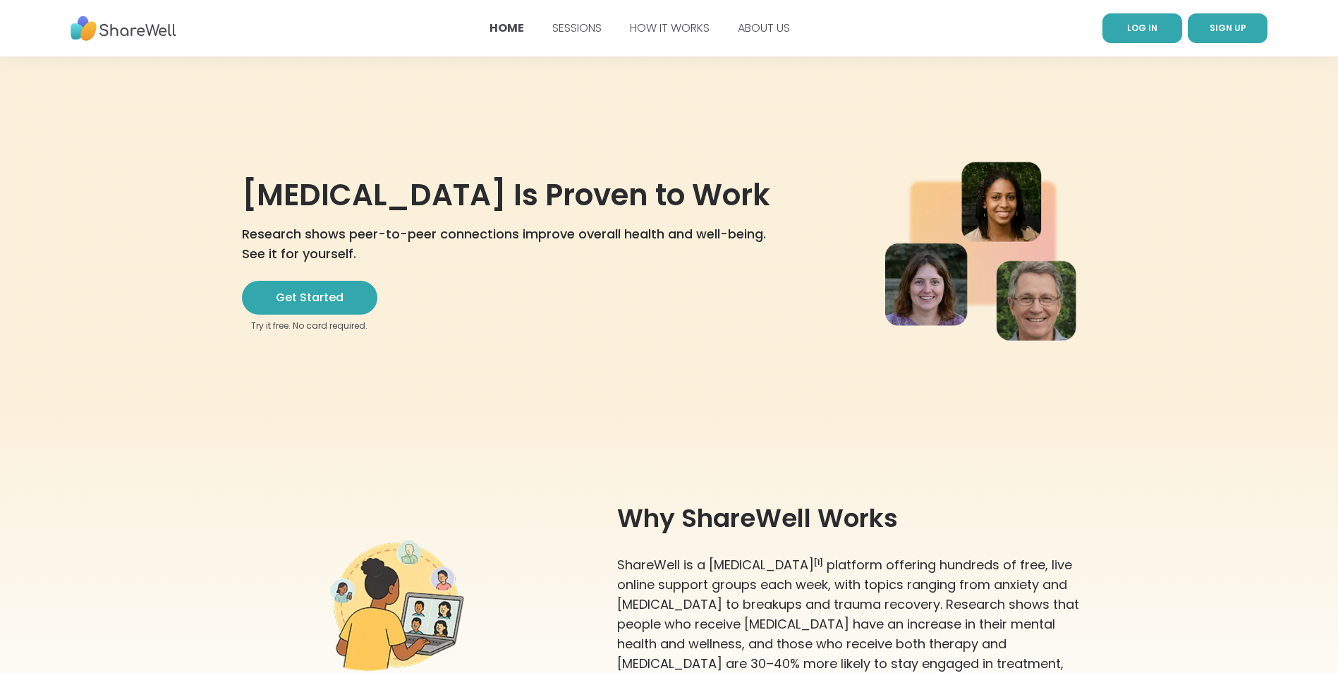
click at [1140, 27] on span "LOG IN" at bounding box center [1142, 28] width 30 height 12
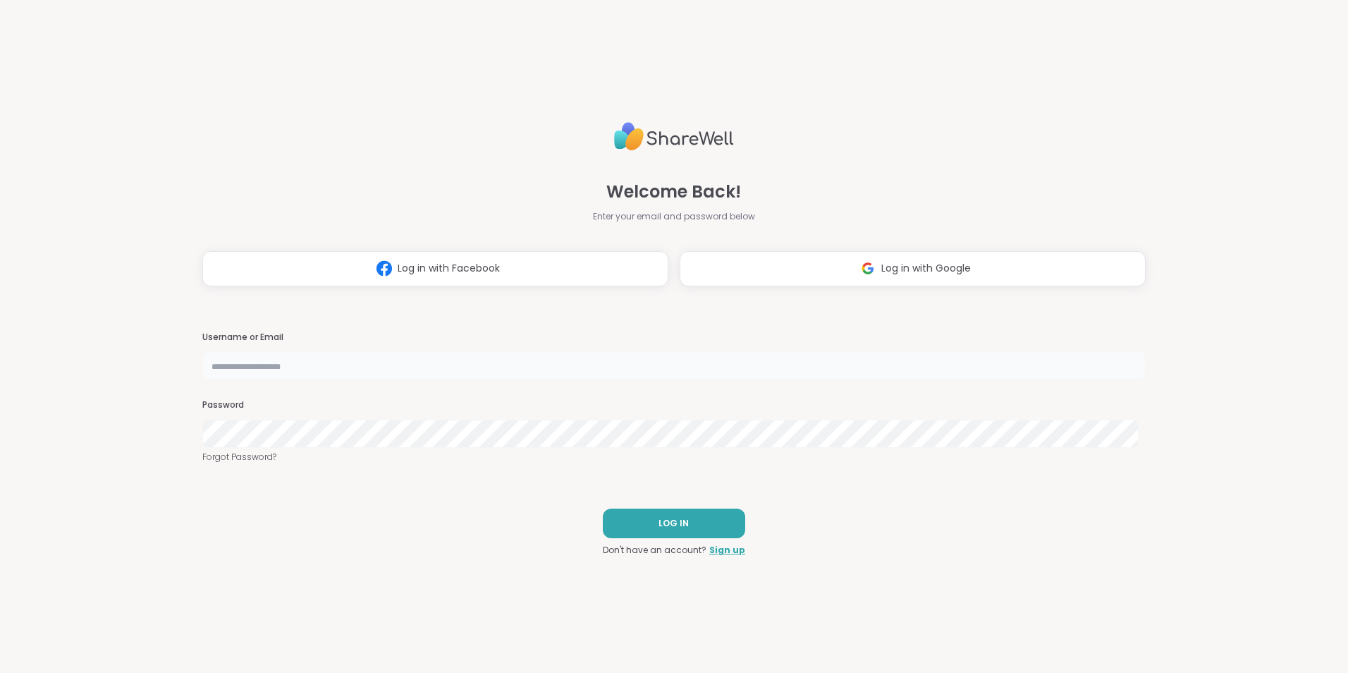
click at [398, 362] on input "text" at bounding box center [673, 365] width 943 height 28
type input "*****"
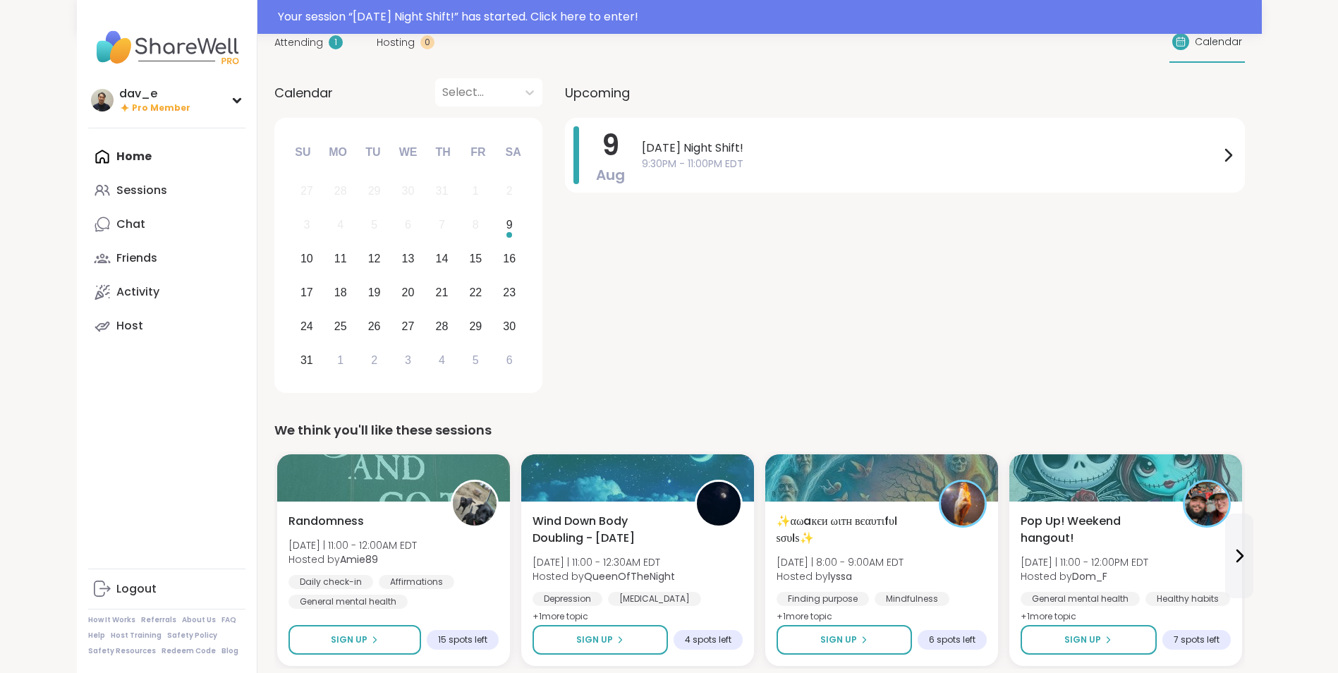
scroll to position [71, 0]
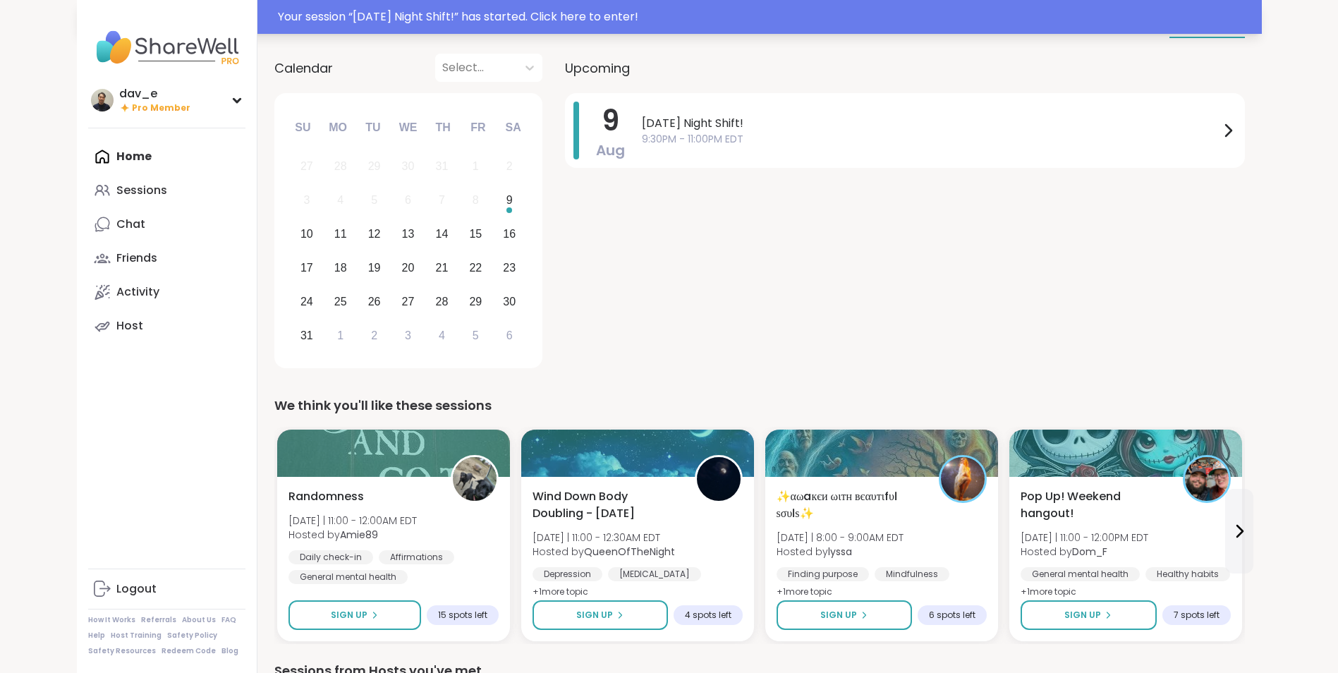
click at [750, 6] on div "Your session “ Saturday Night Shift! ” has started. Click here to enter!" at bounding box center [669, 17] width 1185 height 34
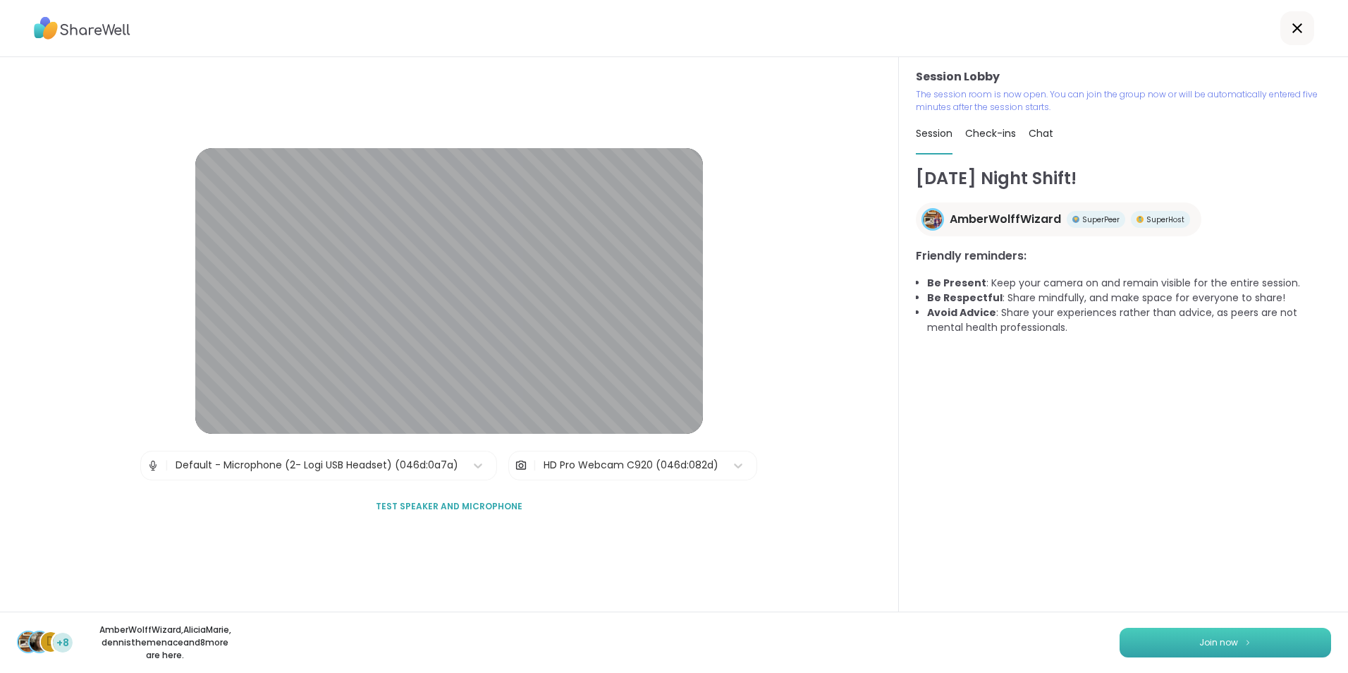
click at [1204, 644] on span "Join now" at bounding box center [1218, 642] width 39 height 13
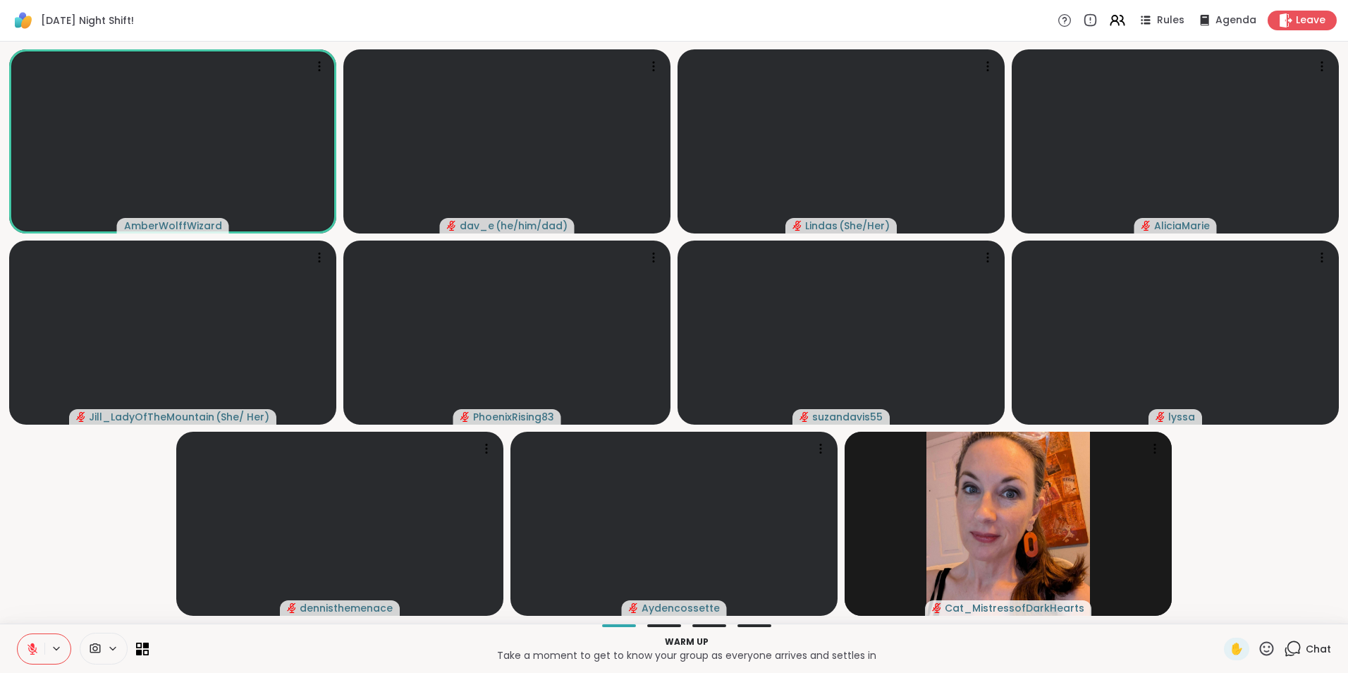
click at [978, 652] on p "Take a moment to get to know your group as everyone arrives and settles in" at bounding box center [686, 655] width 1058 height 14
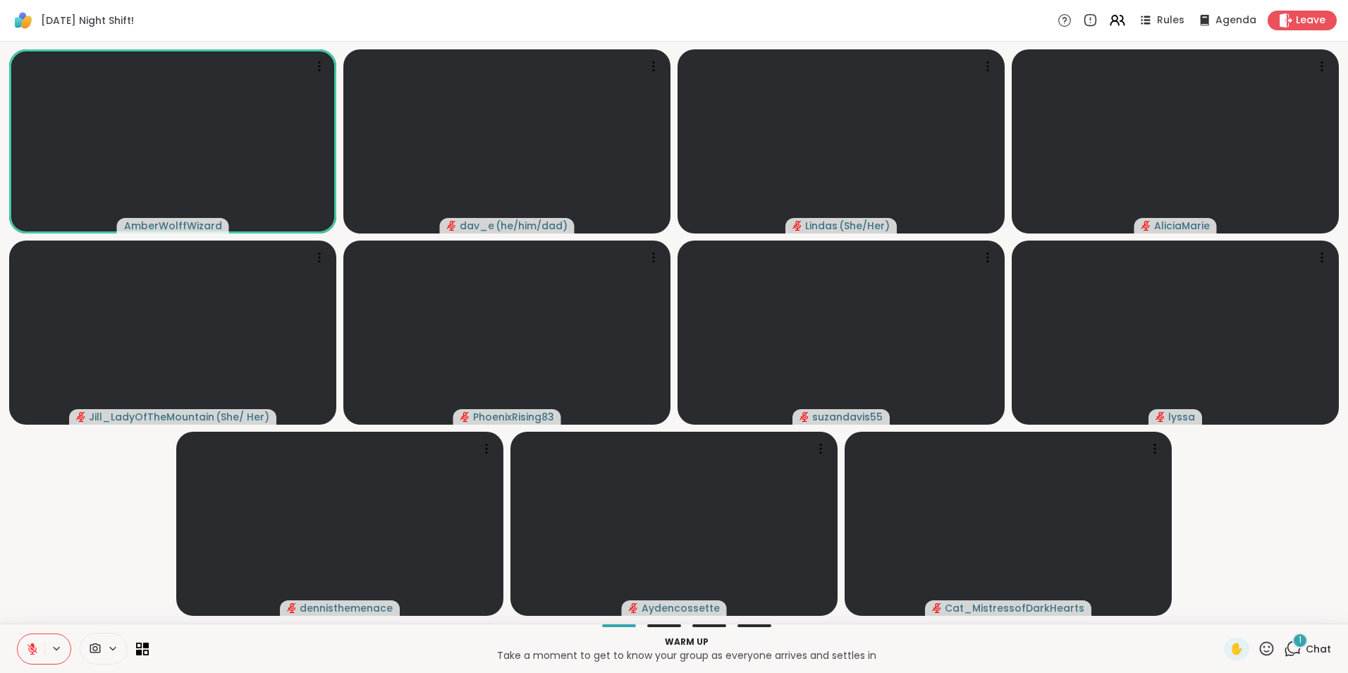
click at [114, 652] on icon at bounding box center [112, 648] width 11 height 12
click at [114, 601] on div "HD Pro Webcam C920" at bounding box center [115, 597] width 123 height 17
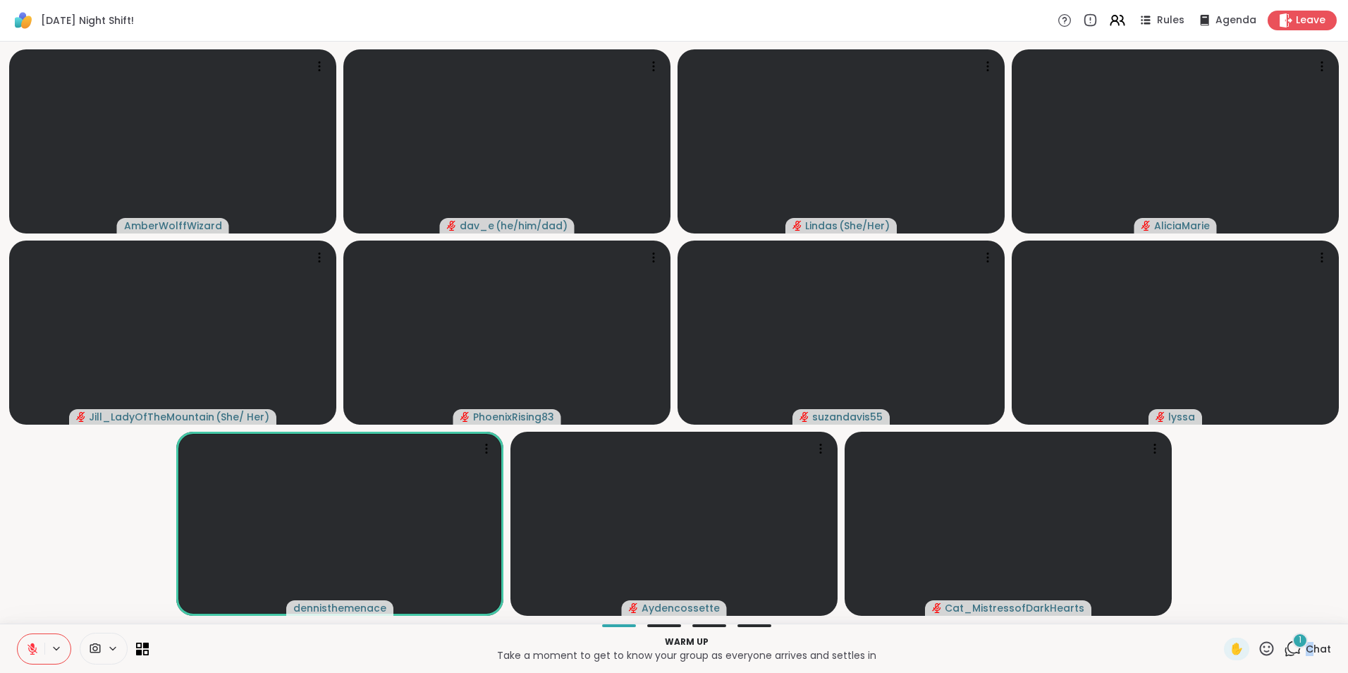
click at [1300, 659] on div "1 Chat" at bounding box center [1307, 648] width 47 height 23
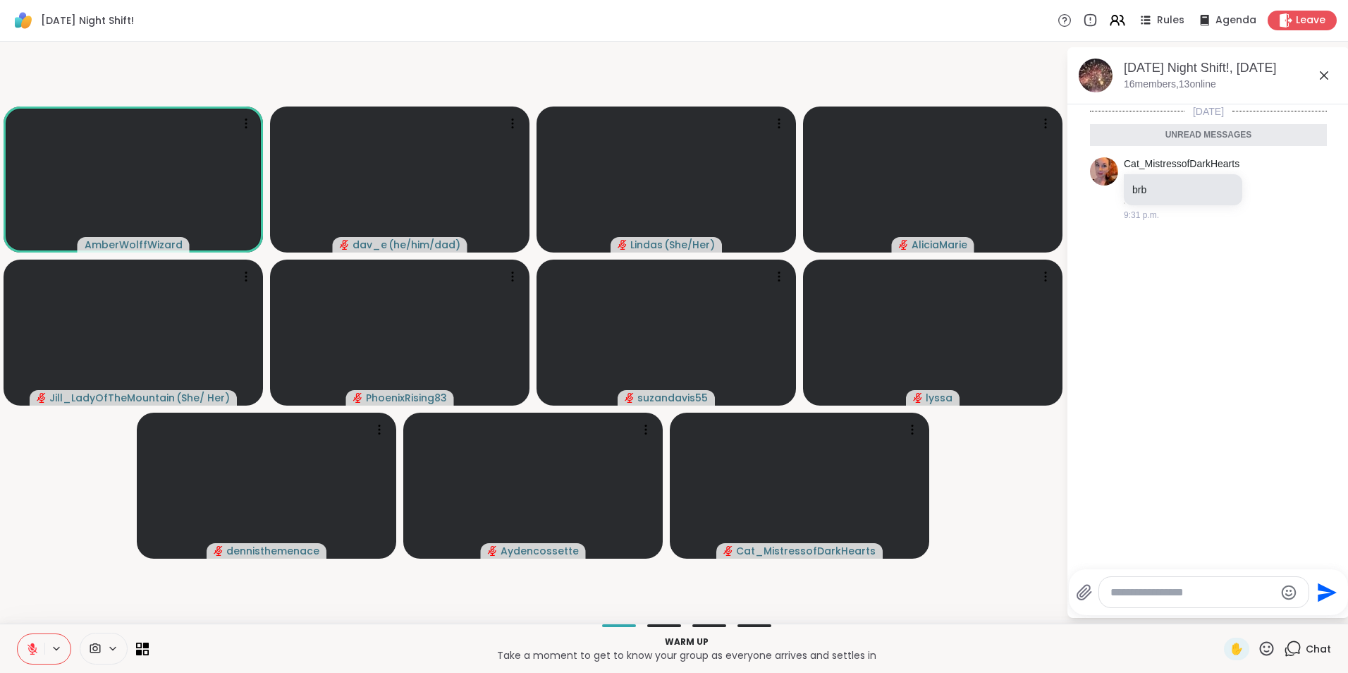
click at [1327, 71] on icon at bounding box center [1324, 75] width 17 height 17
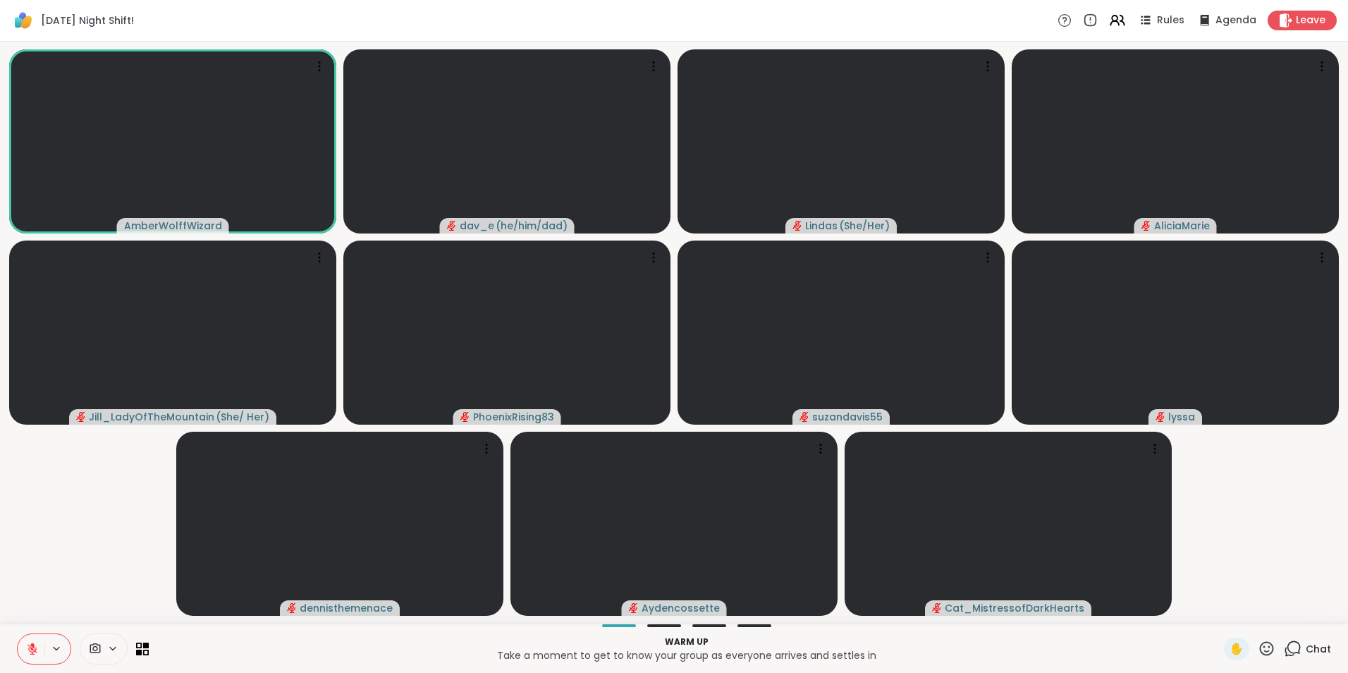
click at [121, 650] on span at bounding box center [117, 648] width 20 height 12
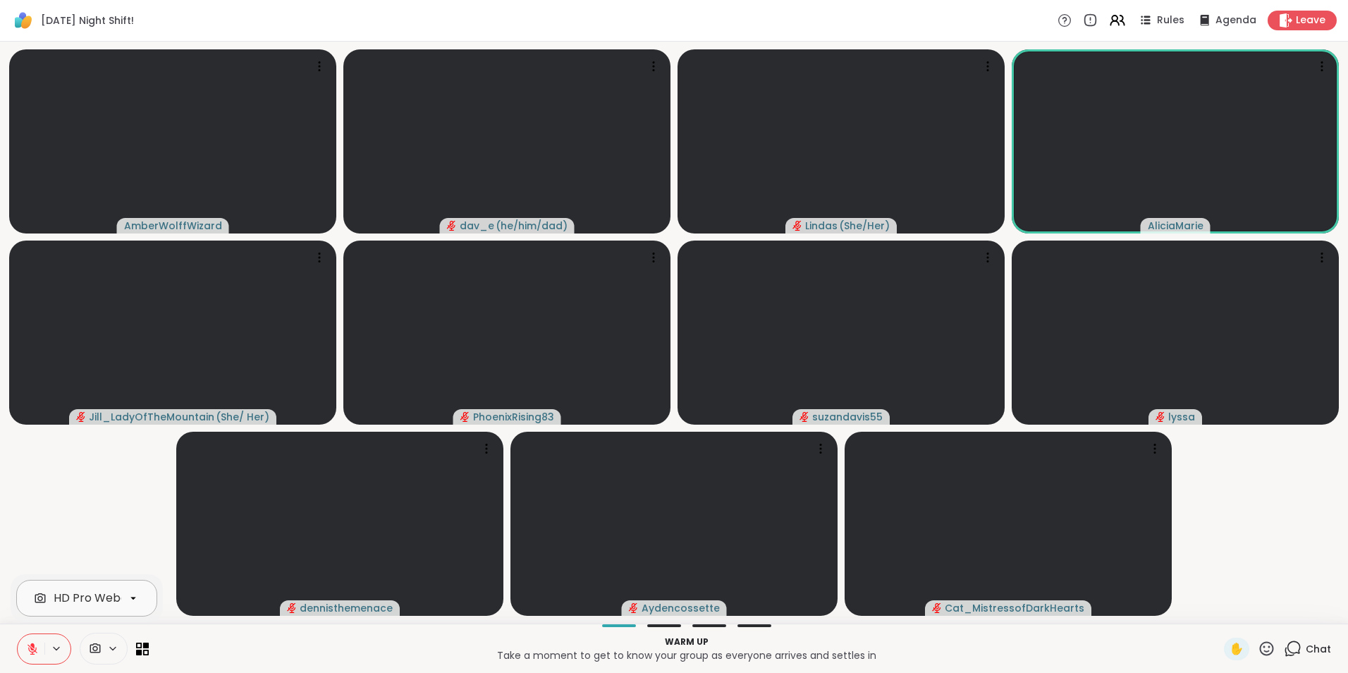
click at [142, 612] on div "HD Pro Webcam C920" at bounding box center [86, 598] width 141 height 37
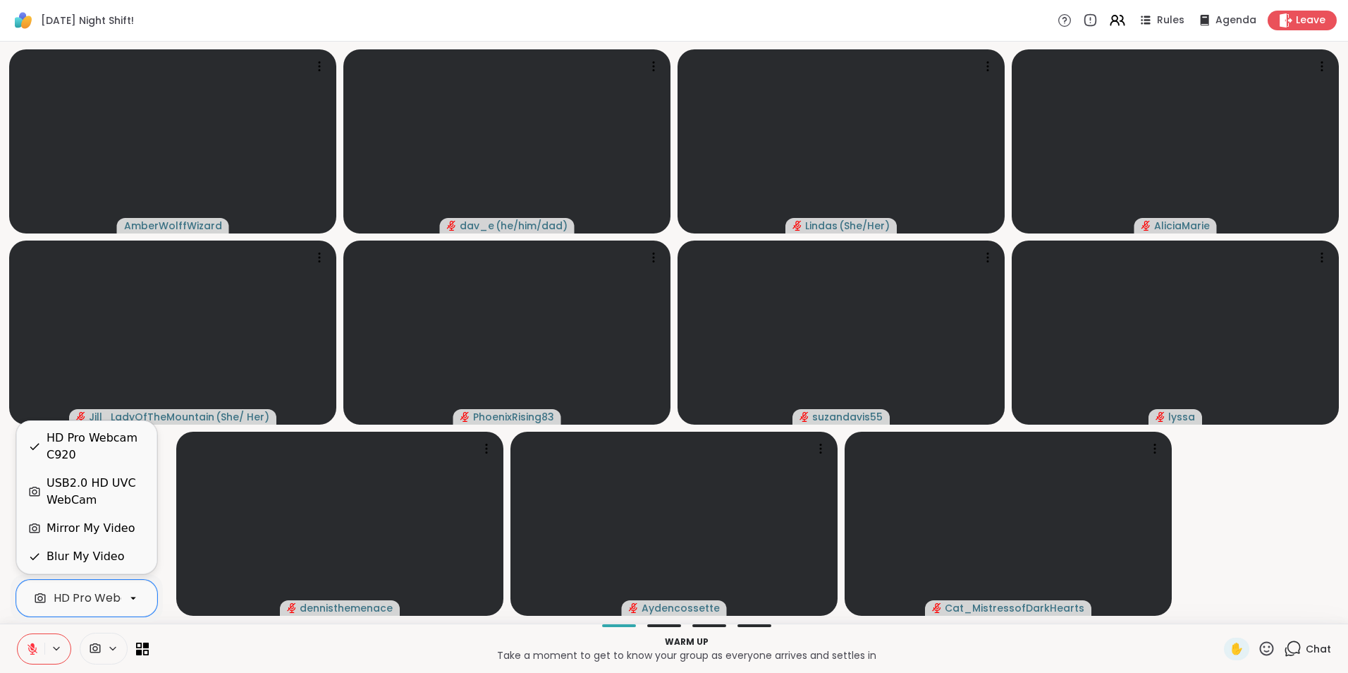
click at [116, 495] on div "USB2.0 HD UVC WebCam" at bounding box center [96, 492] width 99 height 34
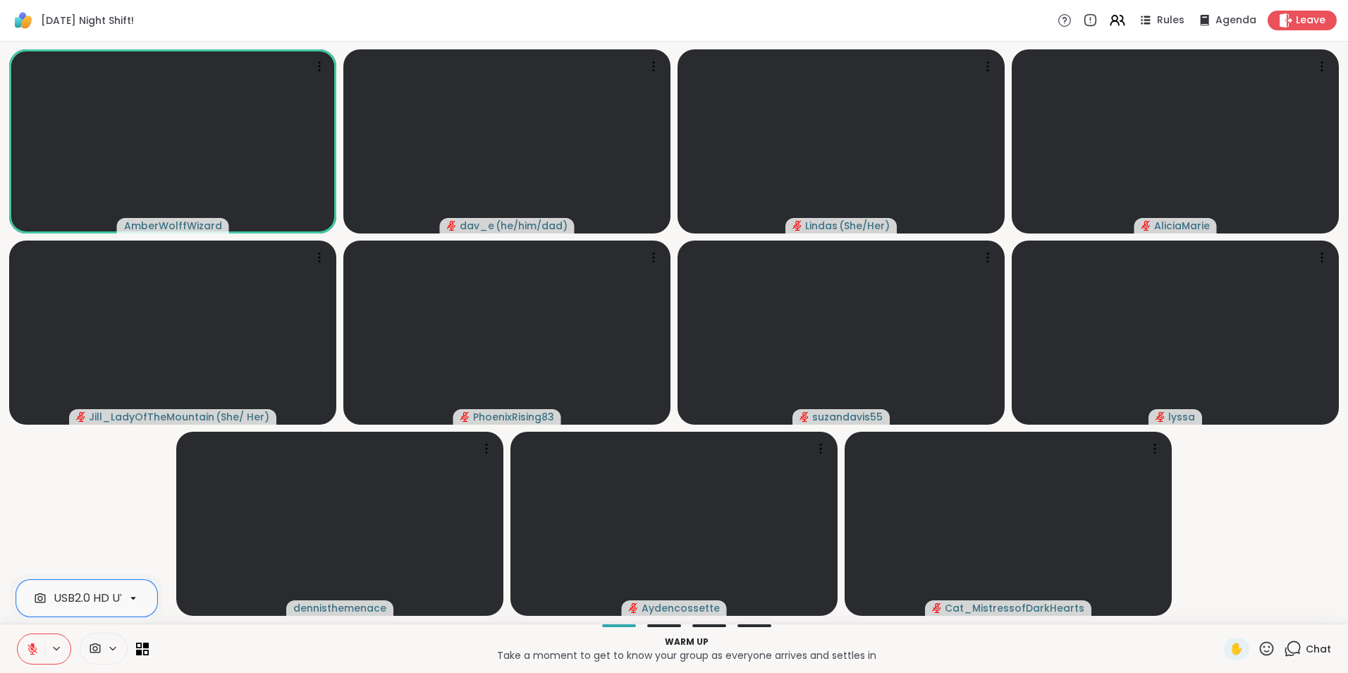
click at [1309, 652] on span "Chat" at bounding box center [1318, 649] width 25 height 14
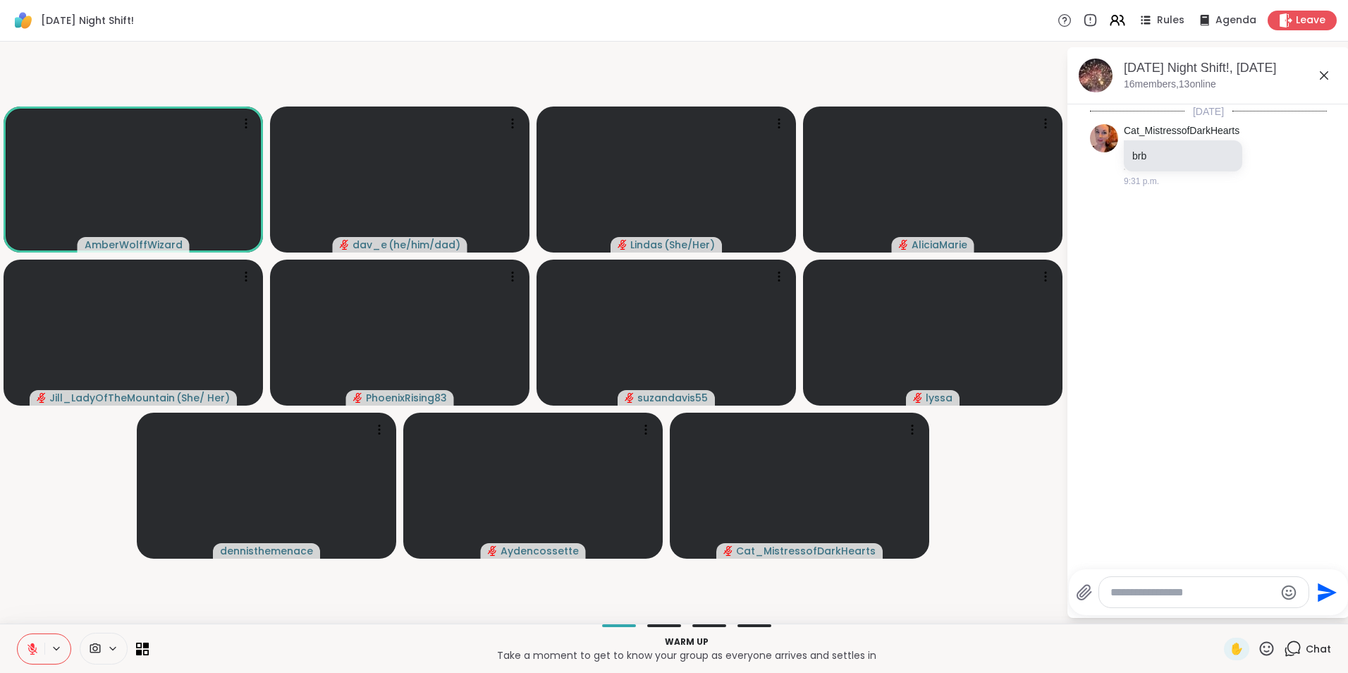
click at [1176, 601] on div at bounding box center [1203, 592] width 209 height 30
click at [1177, 597] on textarea "Type your message" at bounding box center [1193, 592] width 164 height 14
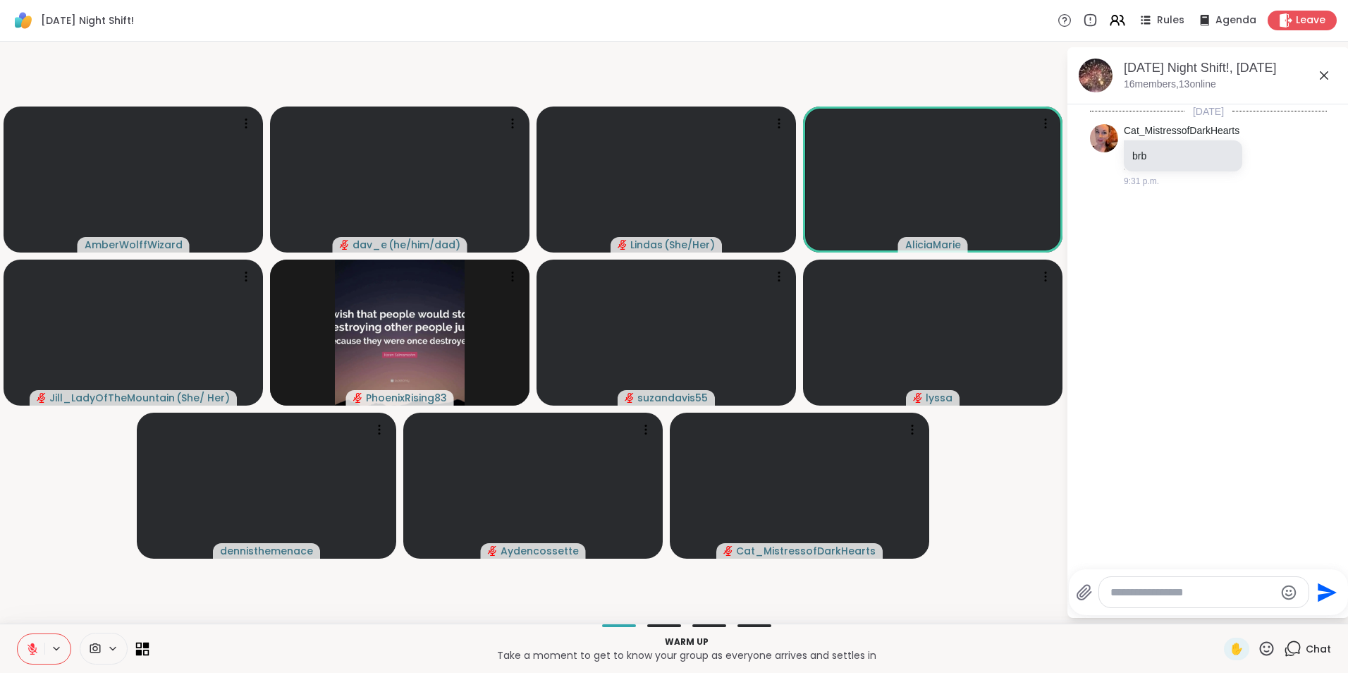
click at [145, 648] on icon at bounding box center [146, 645] width 6 height 6
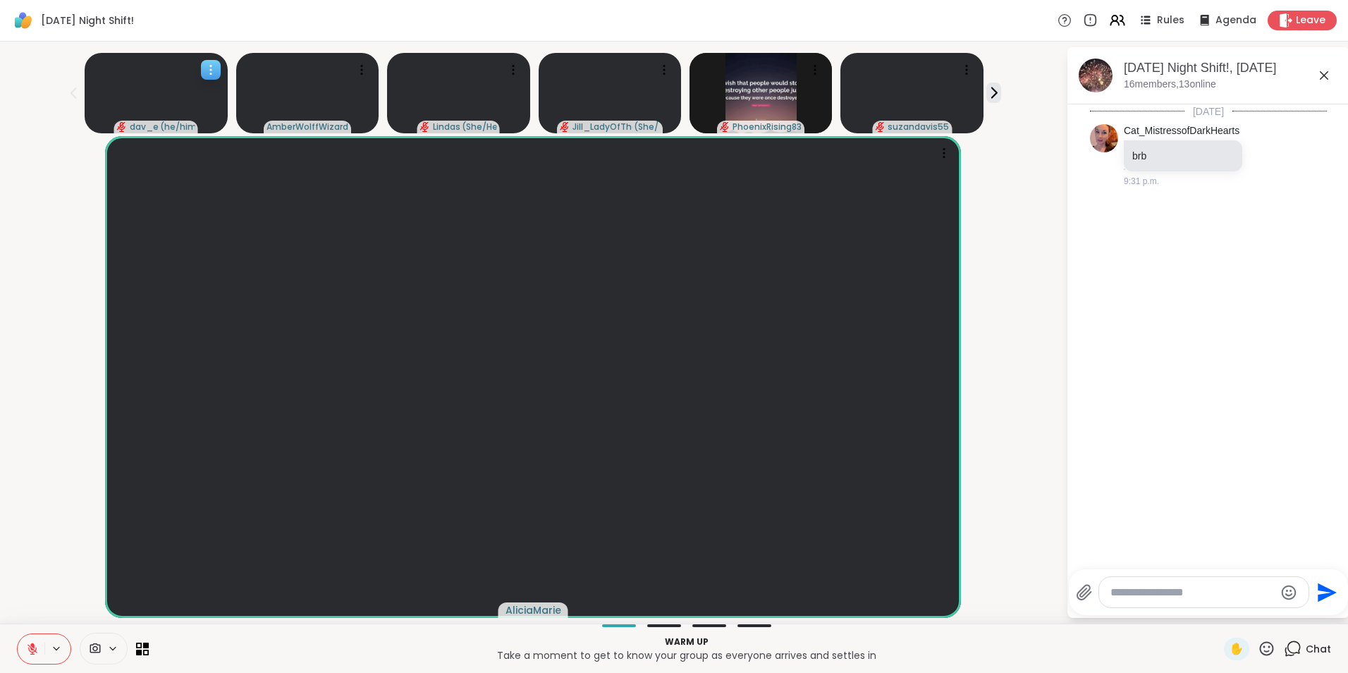
click at [205, 69] on icon at bounding box center [211, 70] width 14 height 14
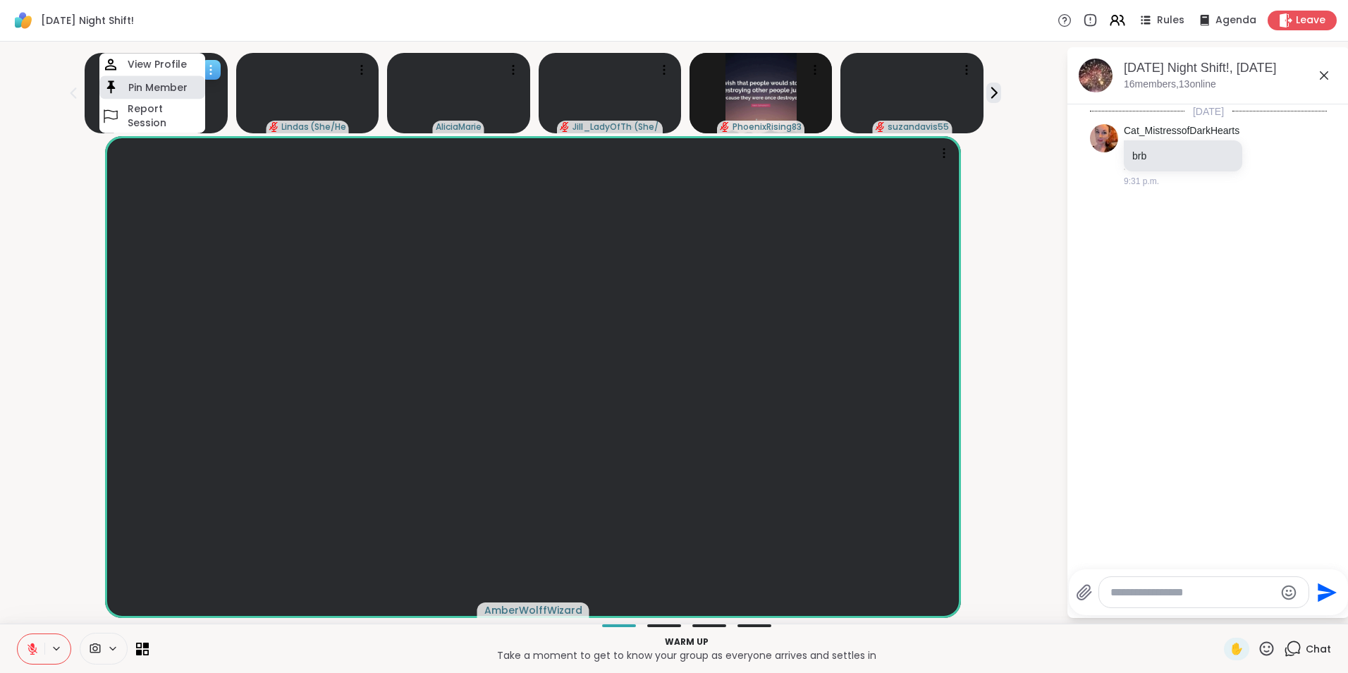
click at [188, 87] on div "Pin Member" at bounding box center [152, 86] width 106 height 23
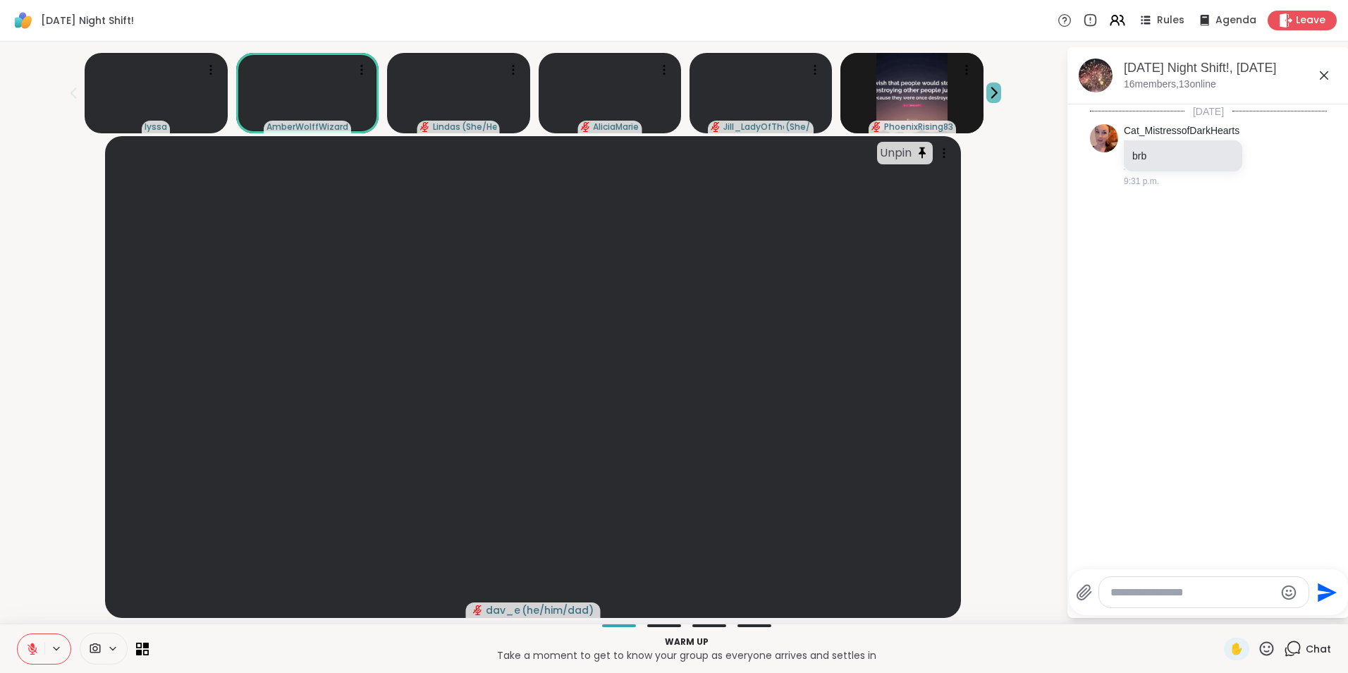
click at [992, 90] on icon at bounding box center [994, 93] width 5 height 10
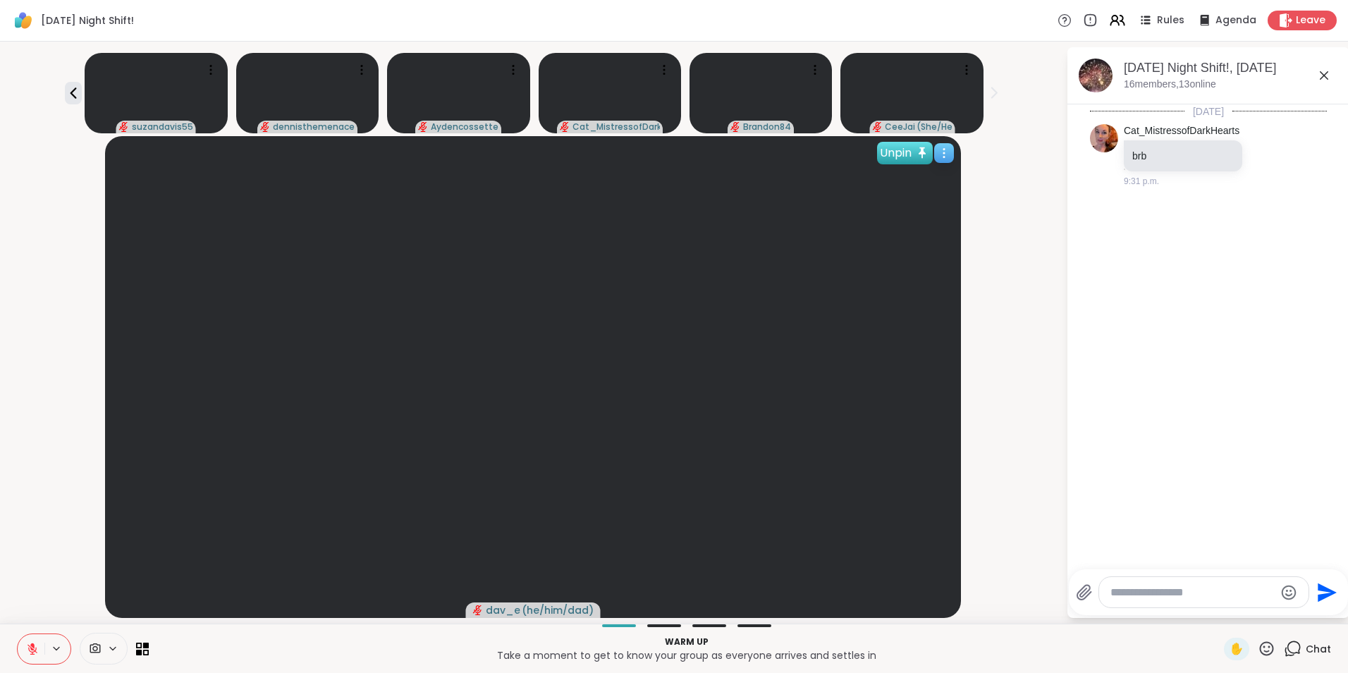
click at [914, 157] on div "Unpin" at bounding box center [905, 153] width 56 height 23
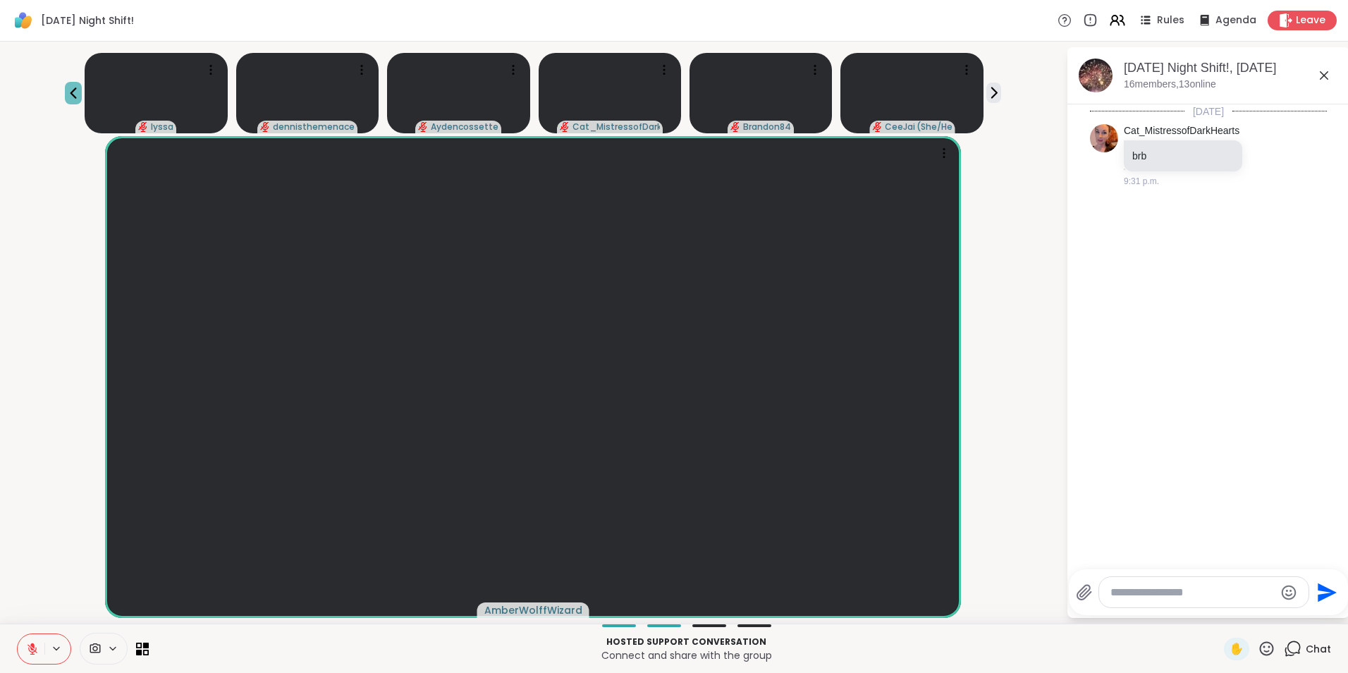
click at [82, 92] on icon at bounding box center [73, 93] width 17 height 17
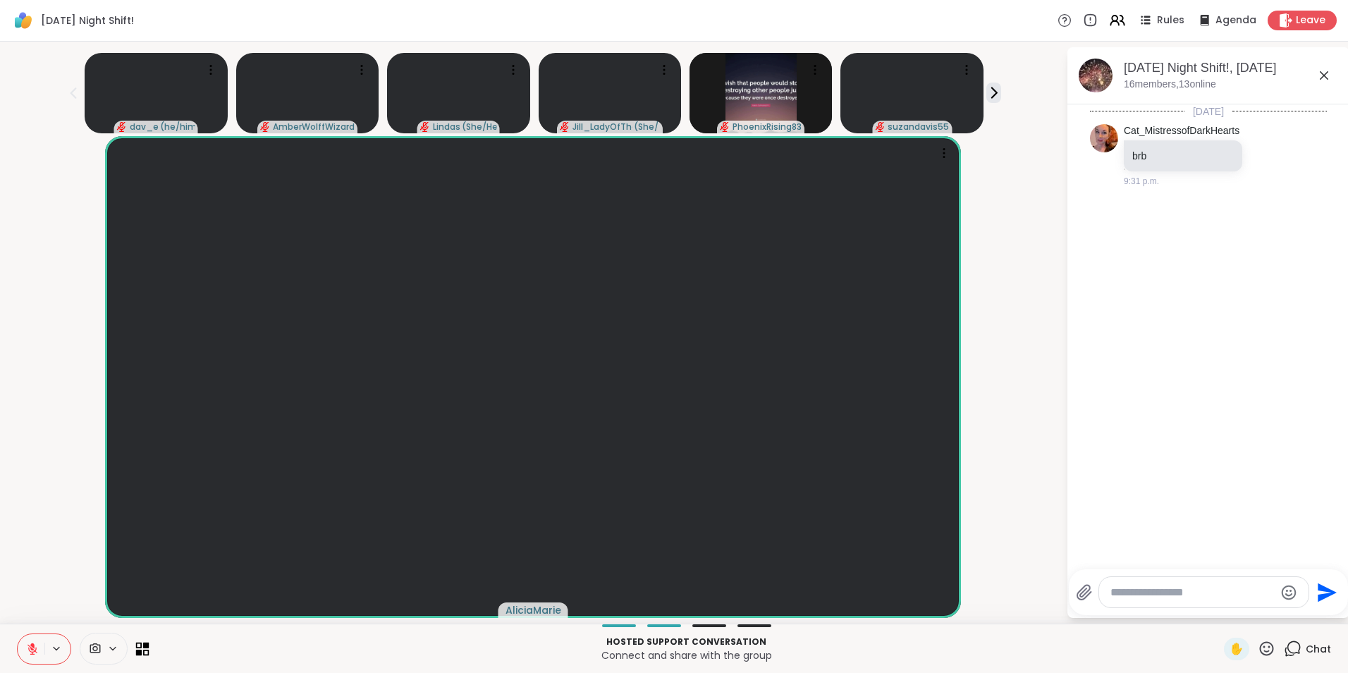
click at [145, 652] on icon at bounding box center [142, 648] width 13 height 13
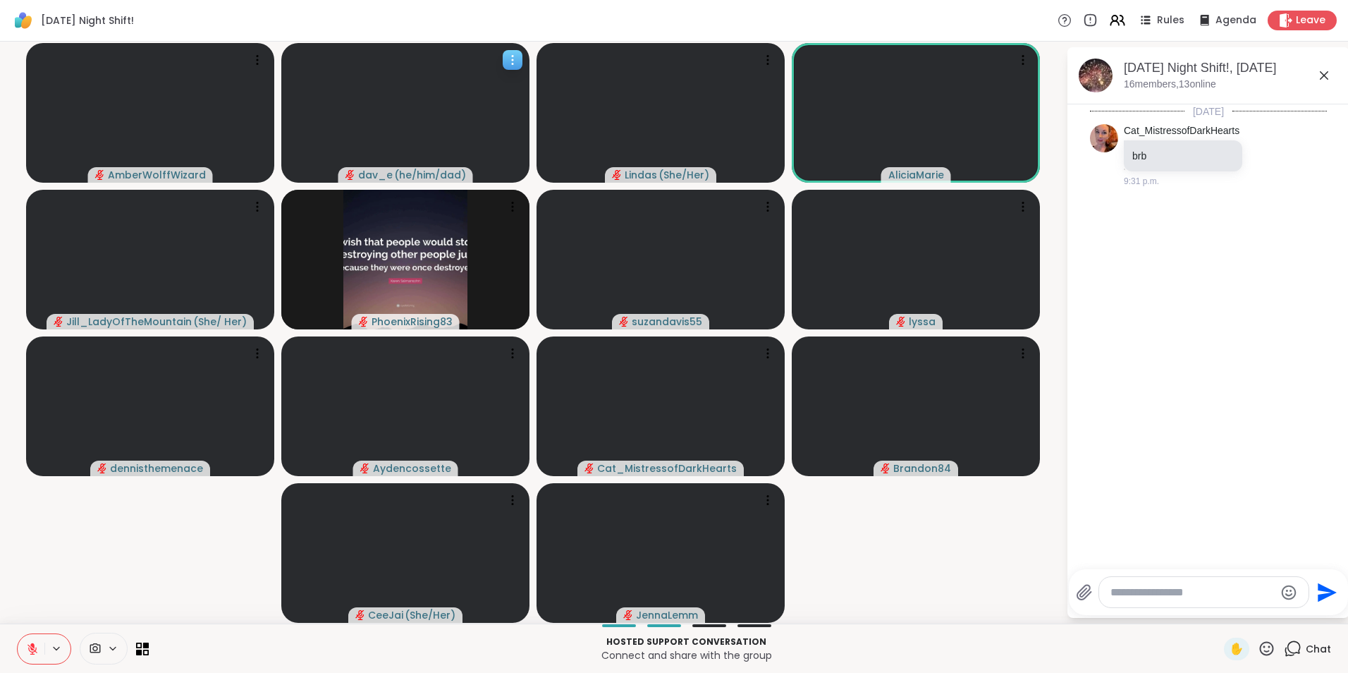
click at [511, 56] on icon at bounding box center [513, 60] width 14 height 14
click at [149, 645] on div "Hosted support conversation Connect and share with the group ✋ Chat" at bounding box center [674, 647] width 1348 height 49
click at [146, 647] on icon at bounding box center [146, 645] width 6 height 6
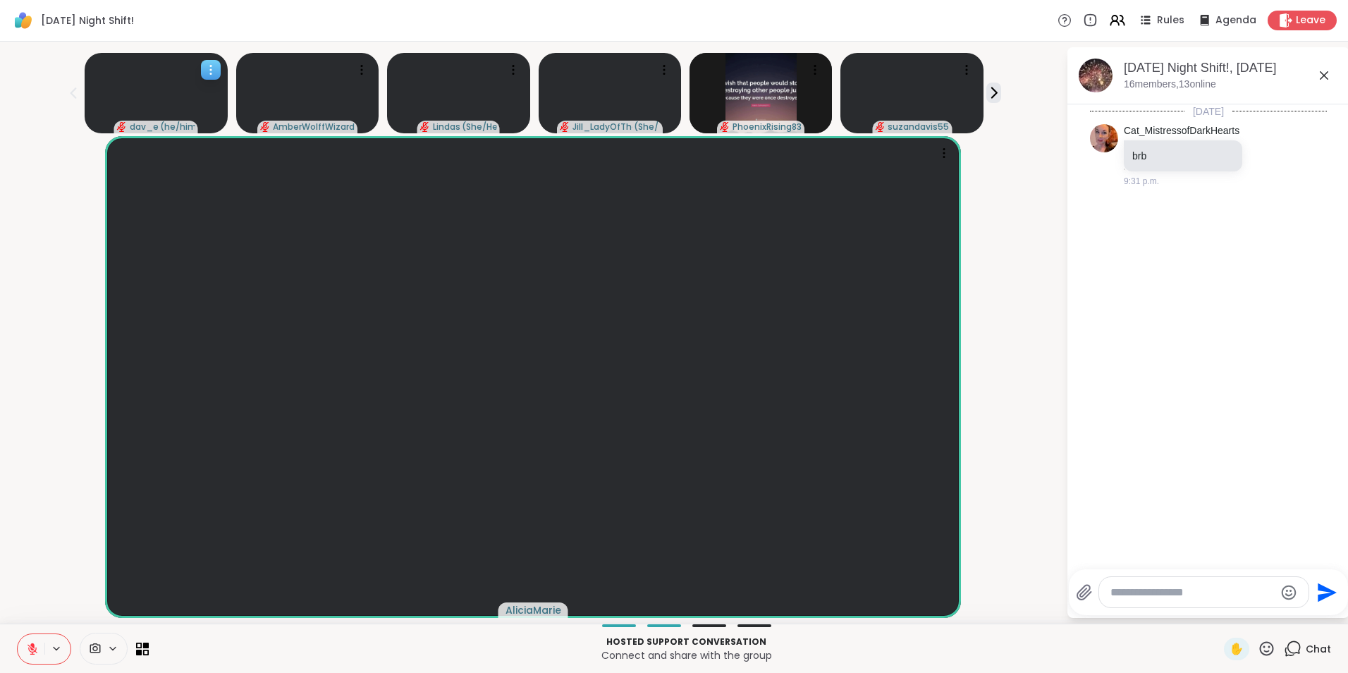
click at [201, 68] on div at bounding box center [211, 70] width 20 height 20
click at [176, 85] on h4 "Pin Member" at bounding box center [152, 87] width 59 height 14
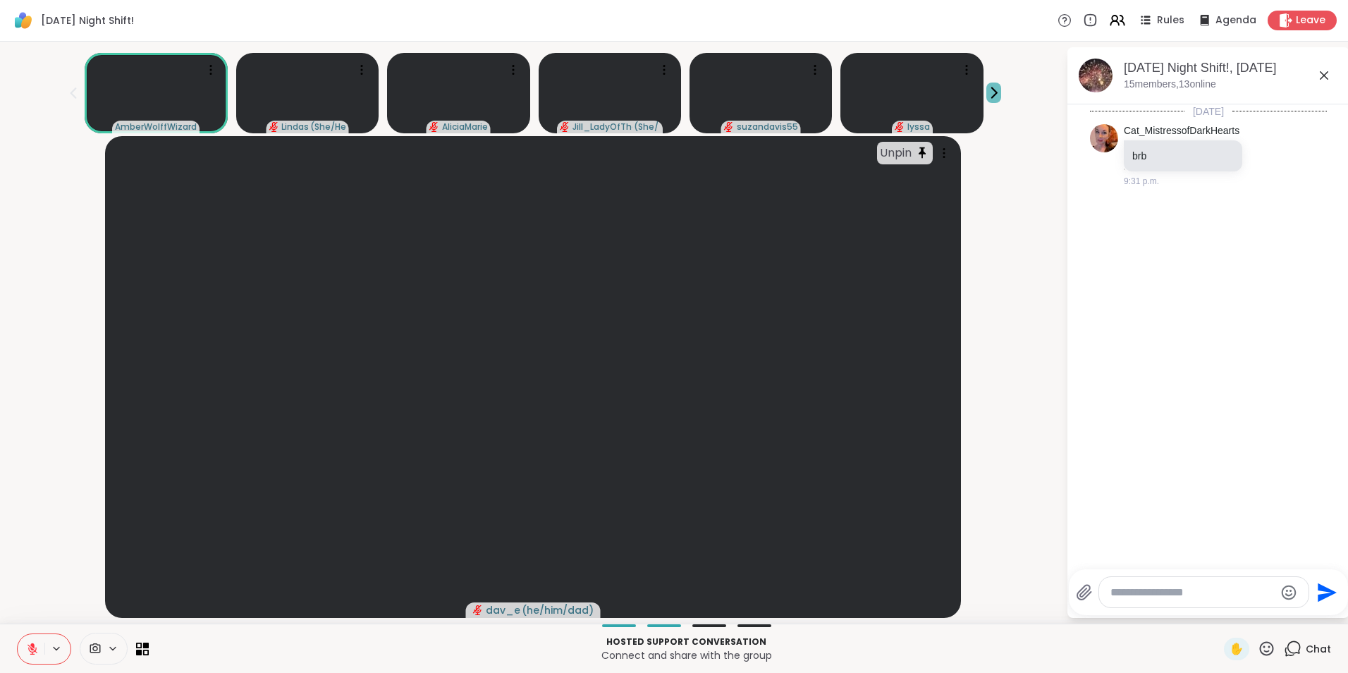
click at [986, 87] on icon at bounding box center [993, 92] width 15 height 15
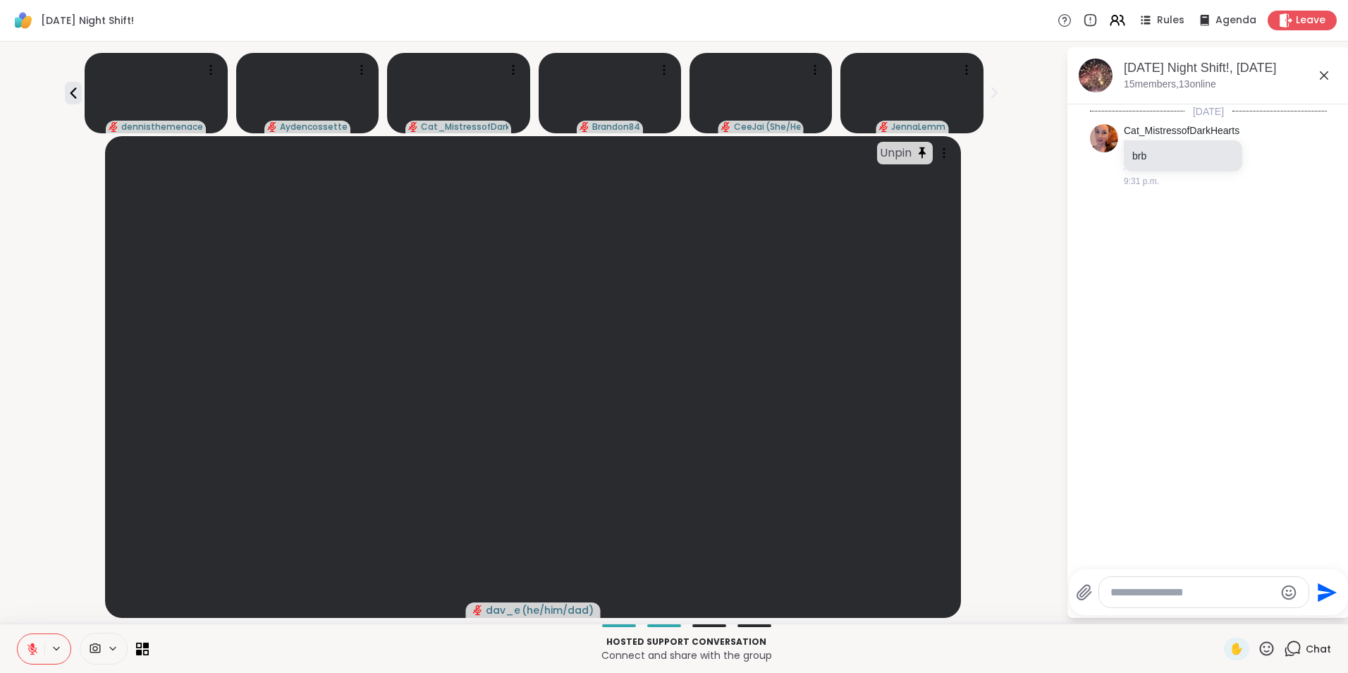
click at [986, 87] on icon at bounding box center [993, 92] width 15 height 15
click at [143, 652] on icon at bounding box center [146, 652] width 6 height 6
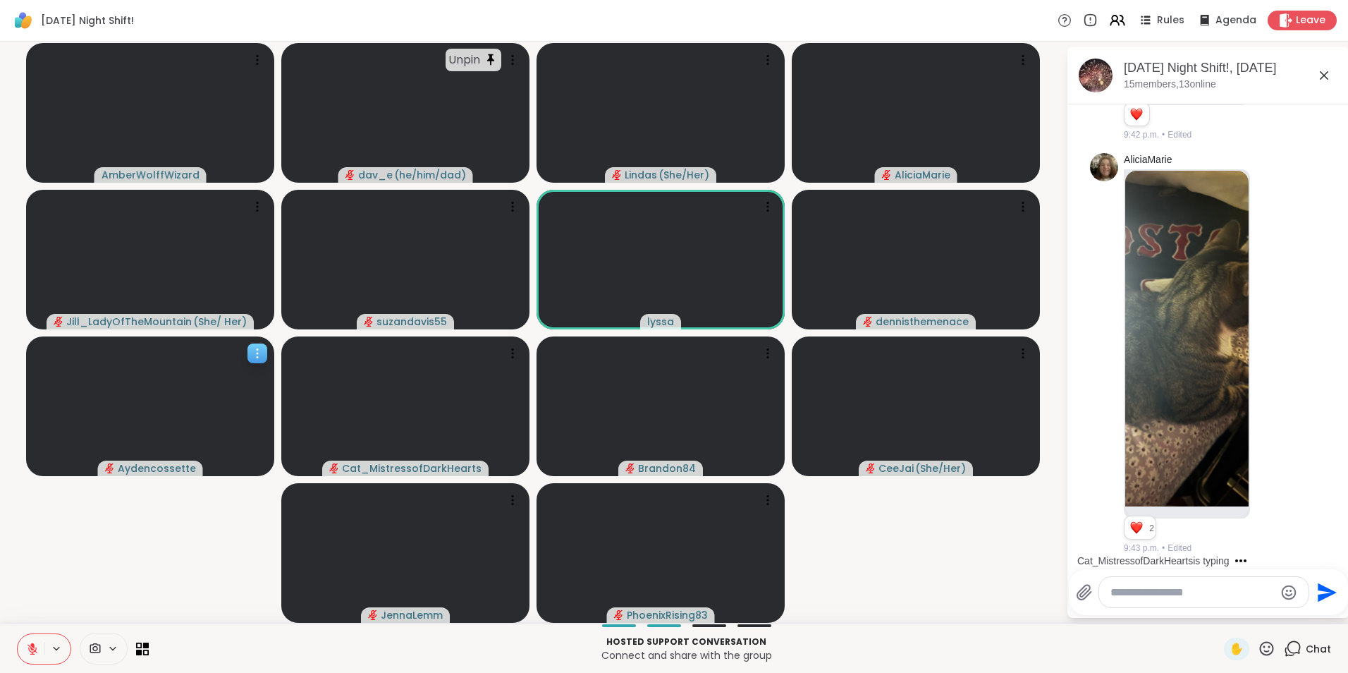
scroll to position [939, 0]
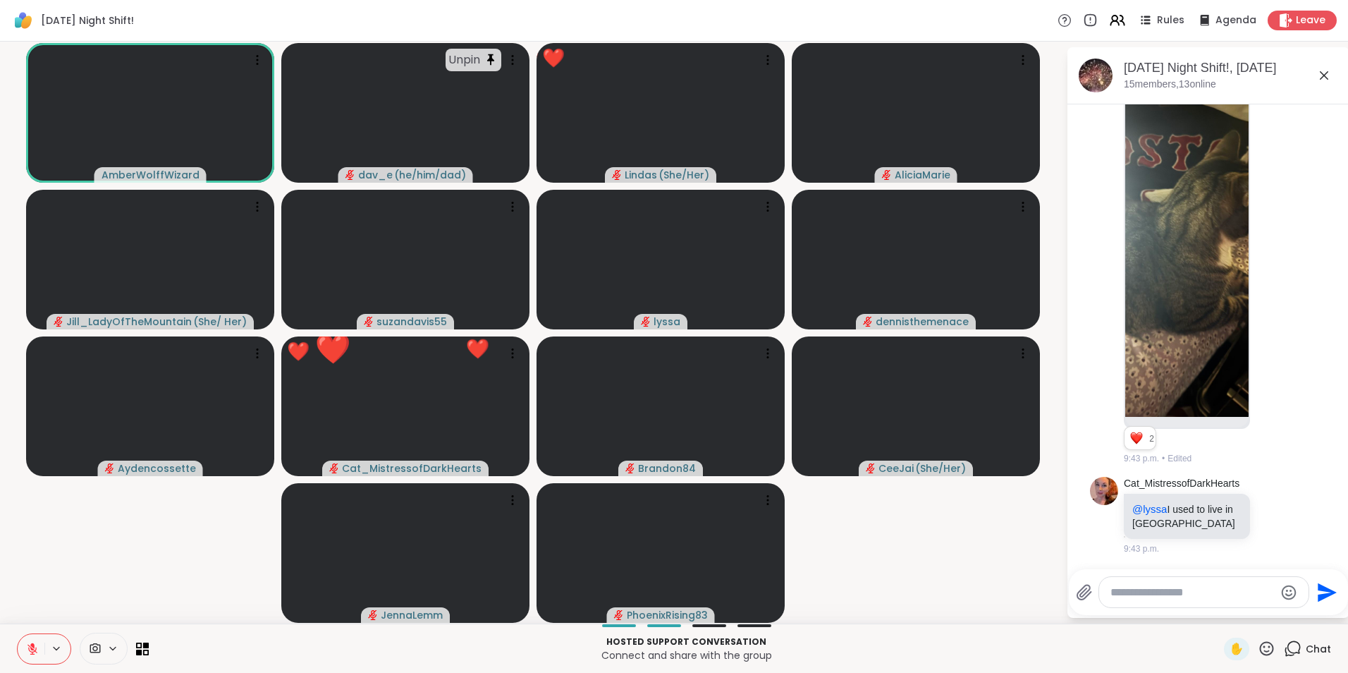
click at [1258, 647] on icon at bounding box center [1267, 649] width 18 height 18
click at [1218, 610] on span "❤️" at bounding box center [1225, 611] width 14 height 17
click at [32, 656] on button at bounding box center [31, 649] width 27 height 30
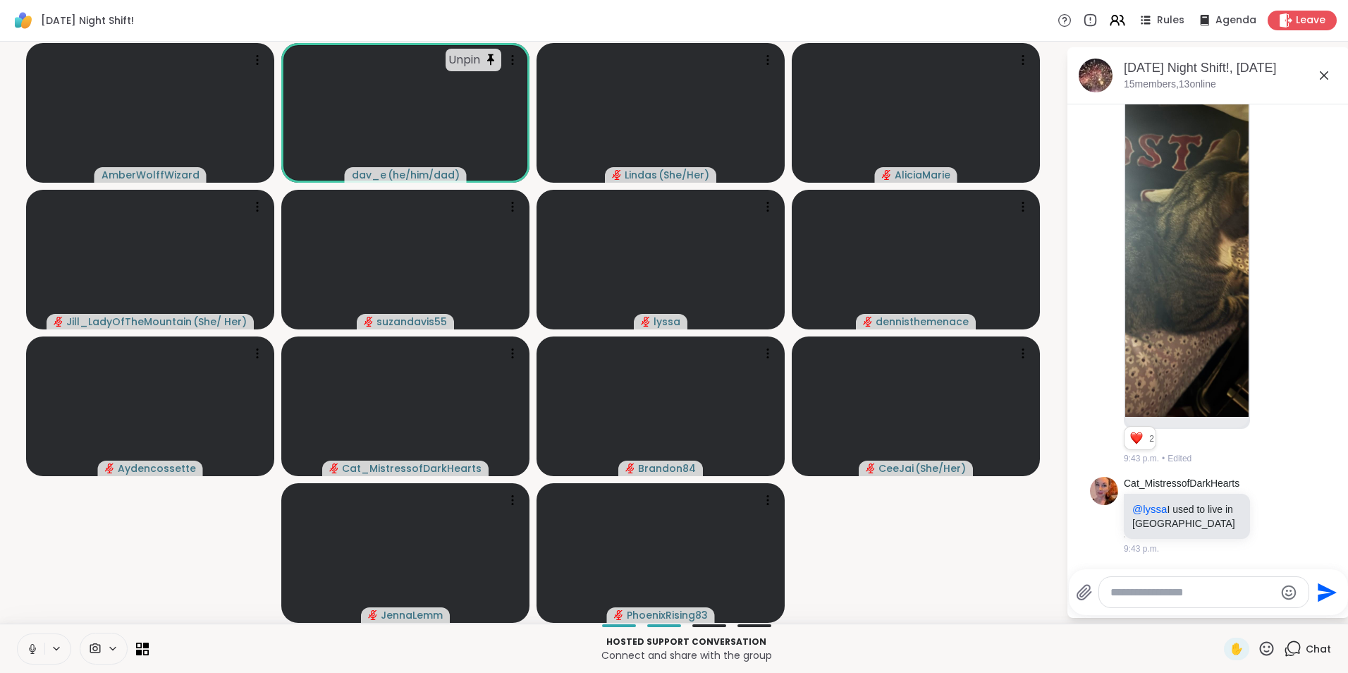
click at [29, 638] on button at bounding box center [31, 649] width 27 height 30
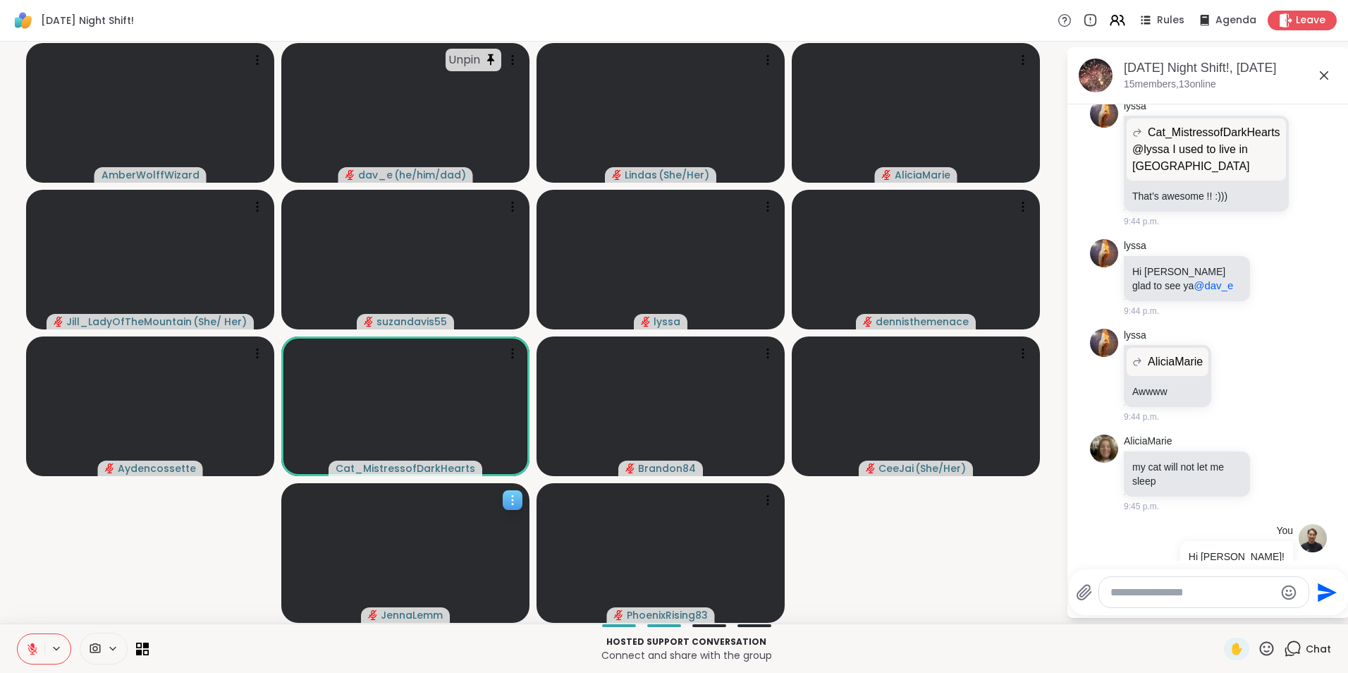
scroll to position [1439, 0]
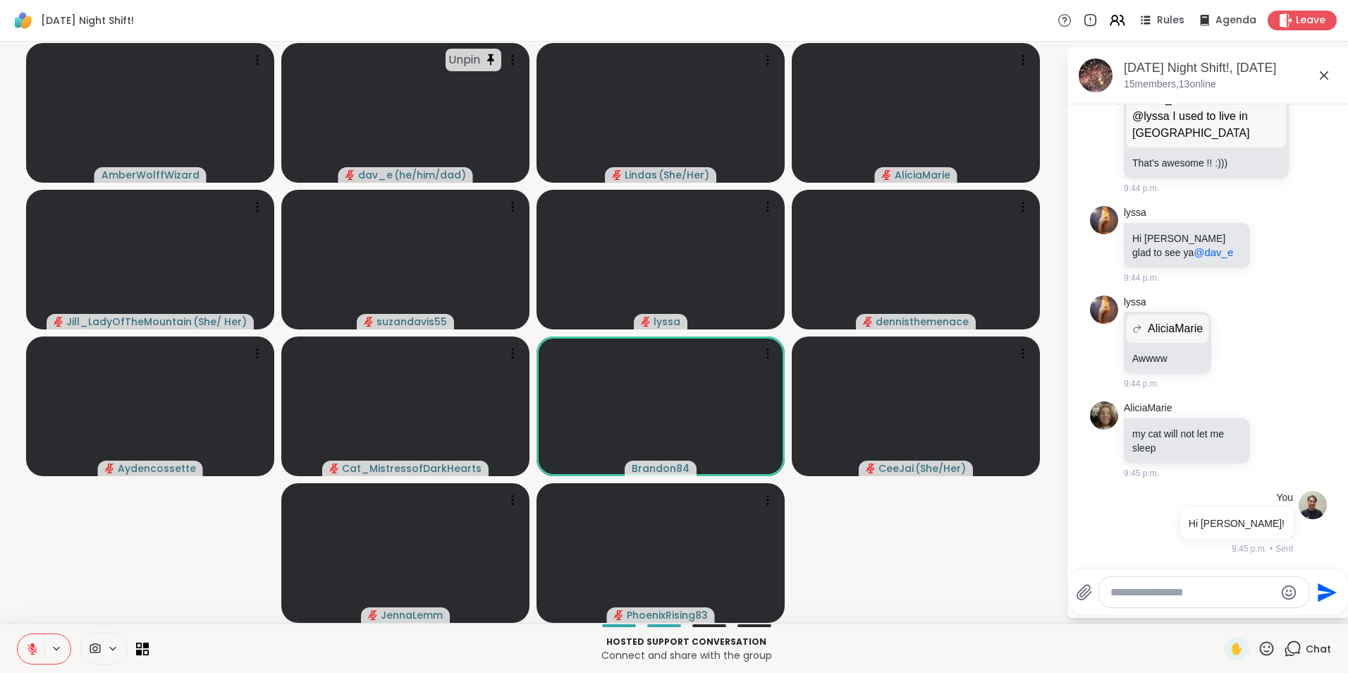
click at [1151, 595] on textarea "Type your message" at bounding box center [1193, 592] width 164 height 14
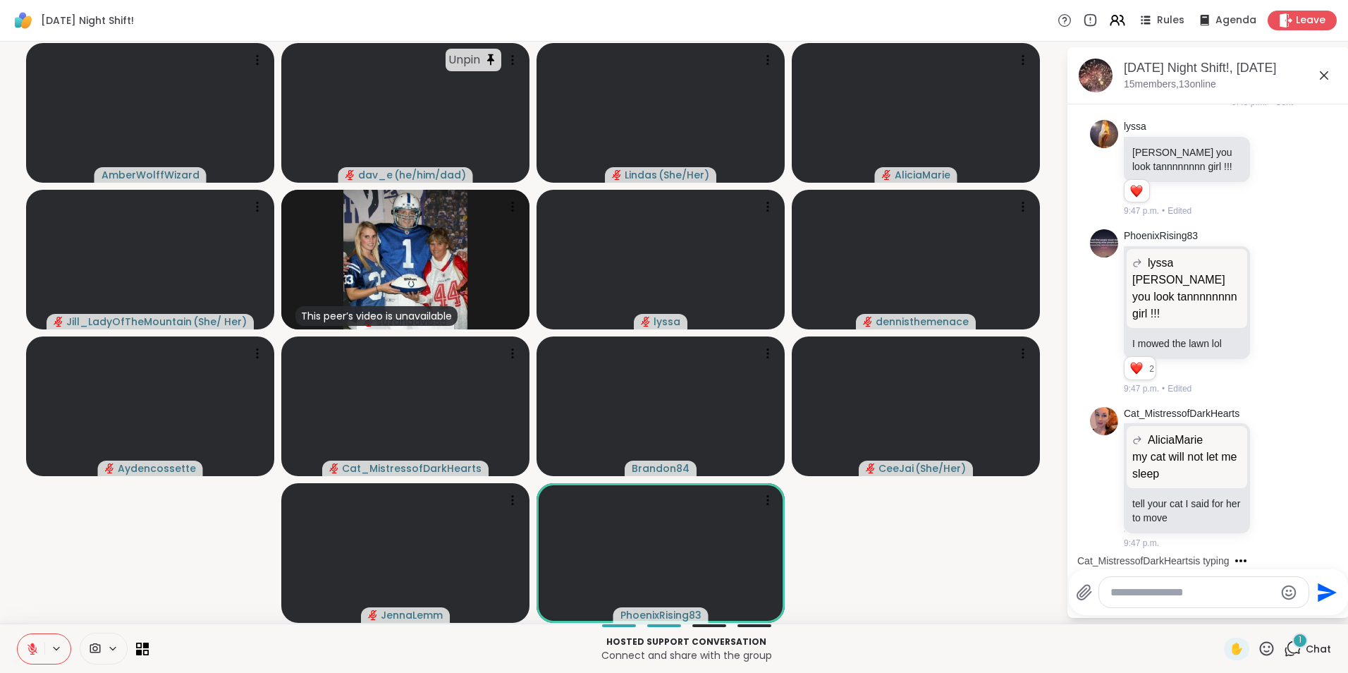
scroll to position [1972, 0]
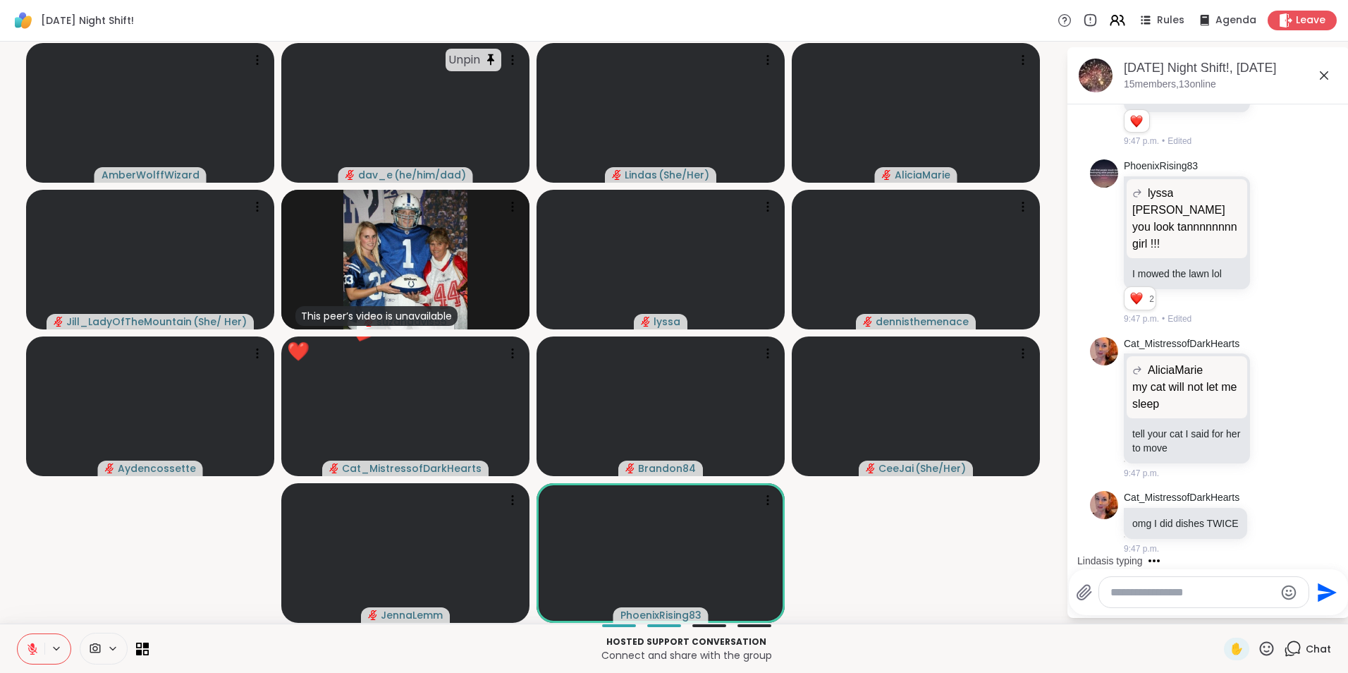
click at [1262, 641] on icon at bounding box center [1267, 649] width 18 height 18
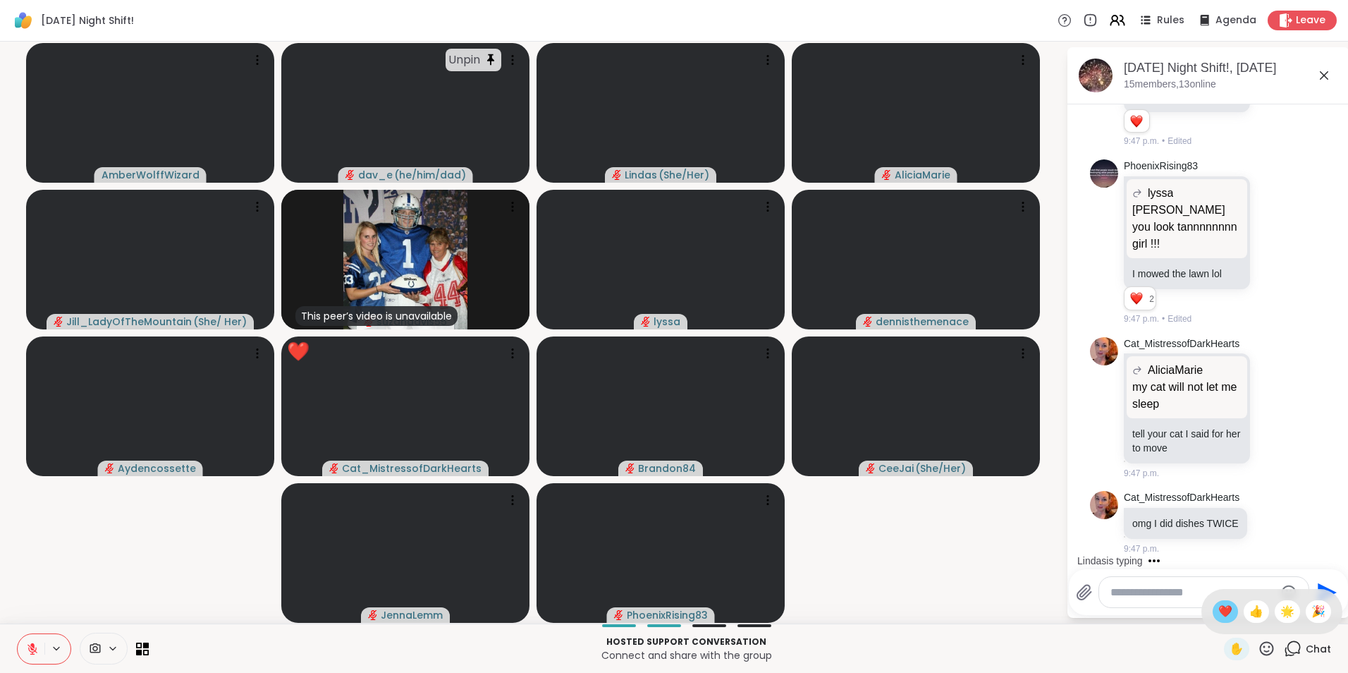
click at [1218, 612] on span "❤️" at bounding box center [1225, 611] width 14 height 17
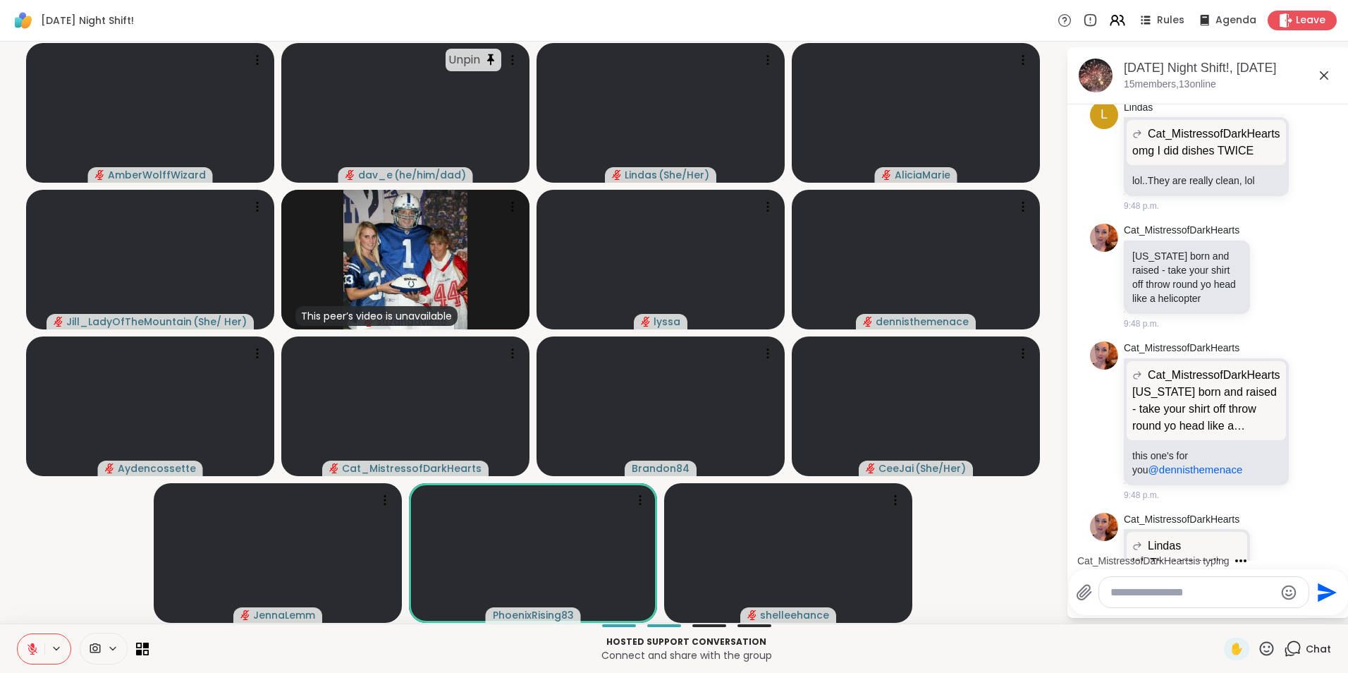
scroll to position [2566, 0]
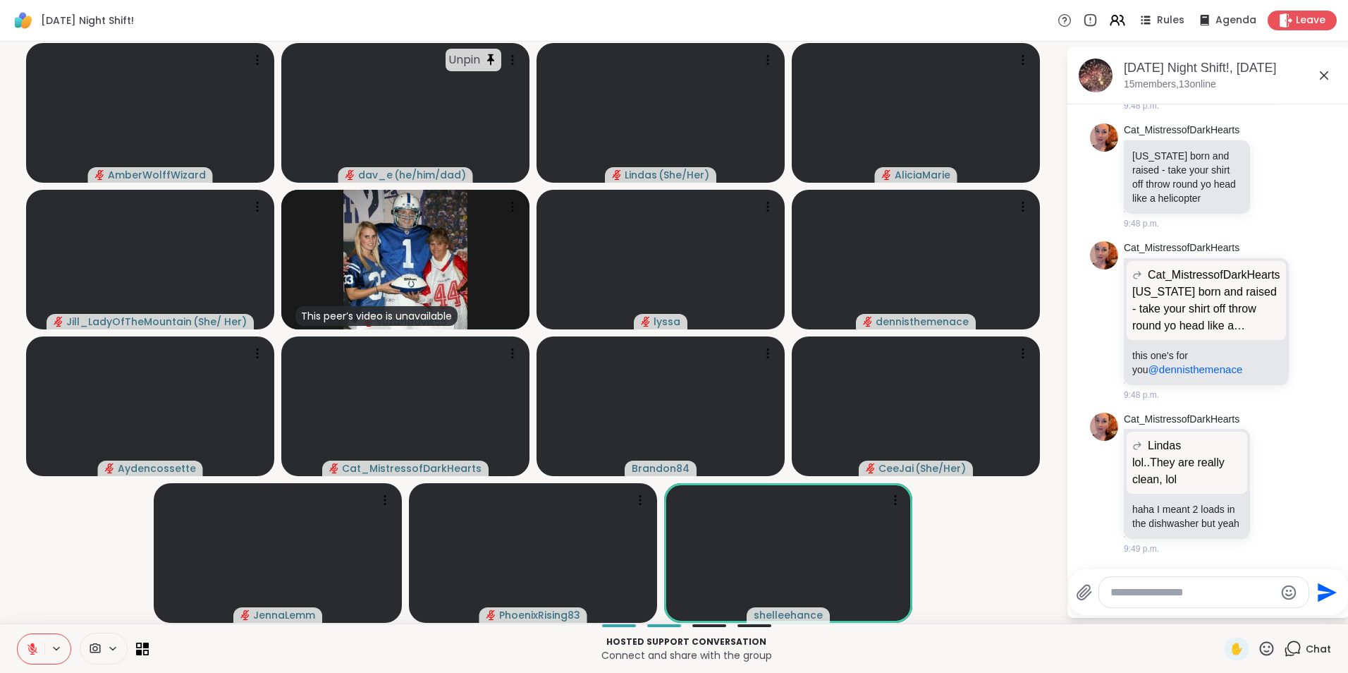
click at [1209, 595] on textarea "Type your message" at bounding box center [1193, 592] width 164 height 14
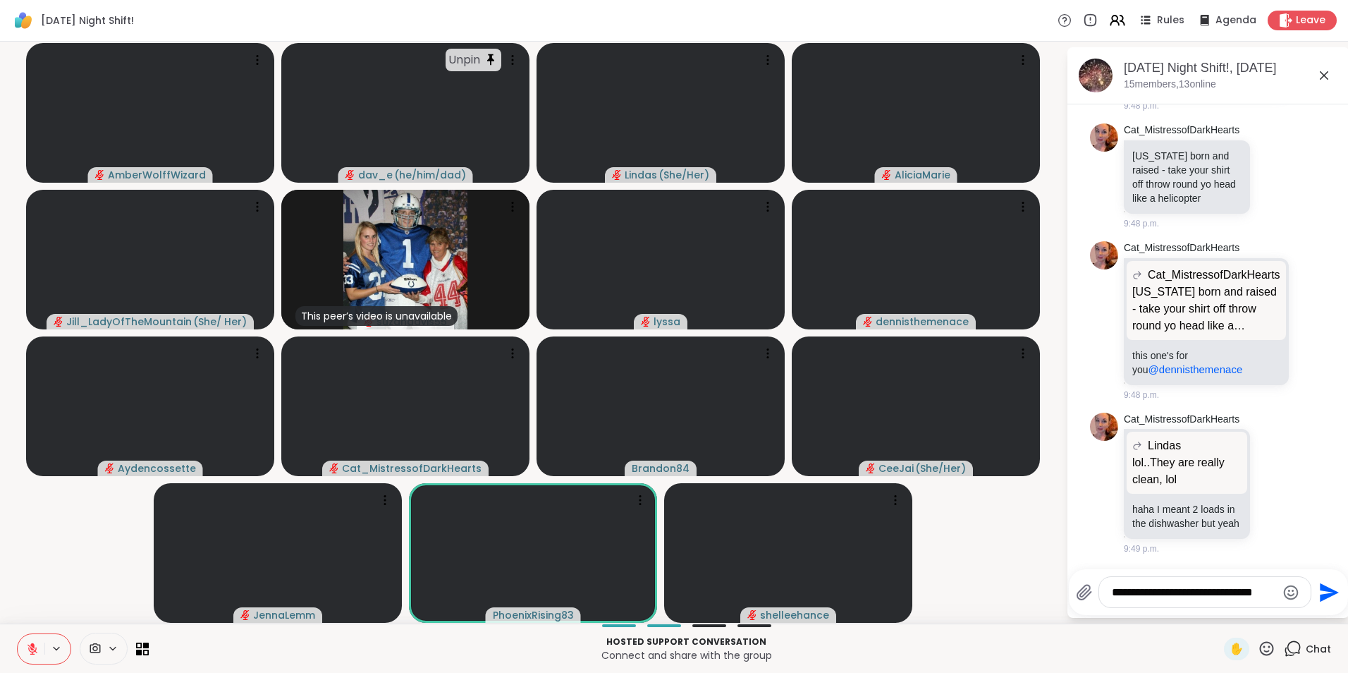
type textarea "**********"
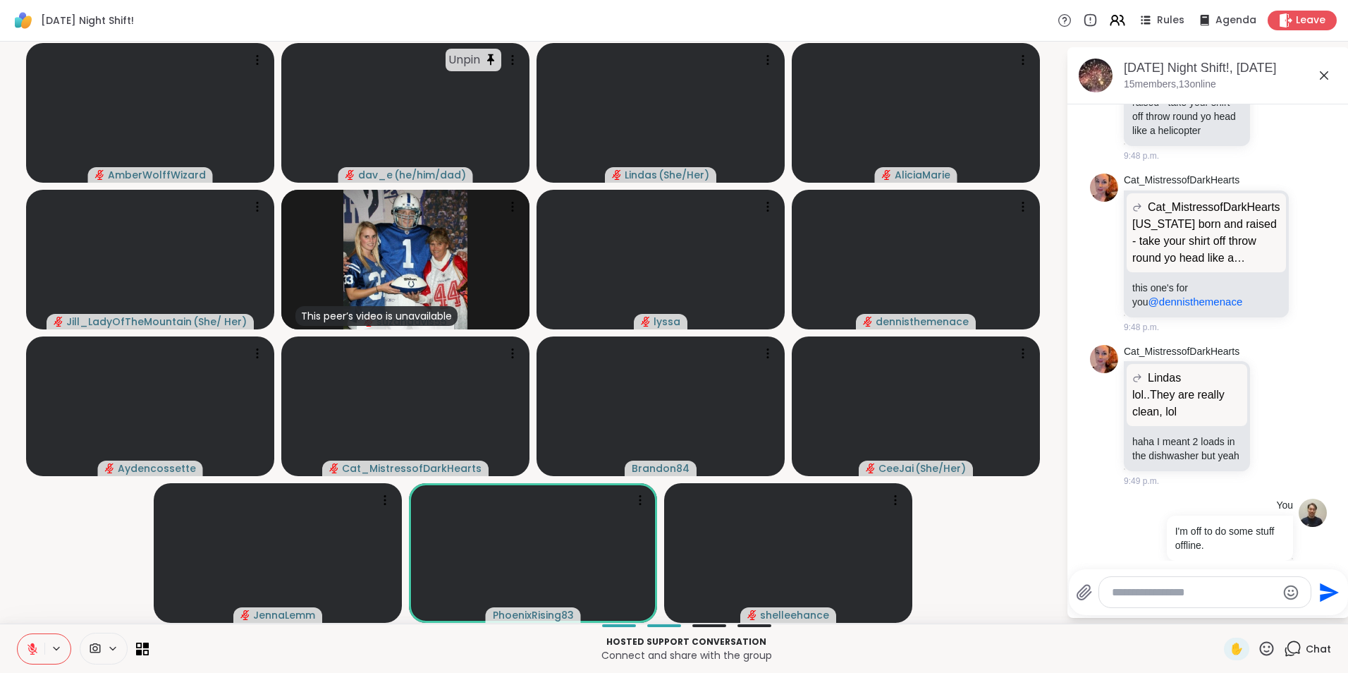
scroll to position [2655, 0]
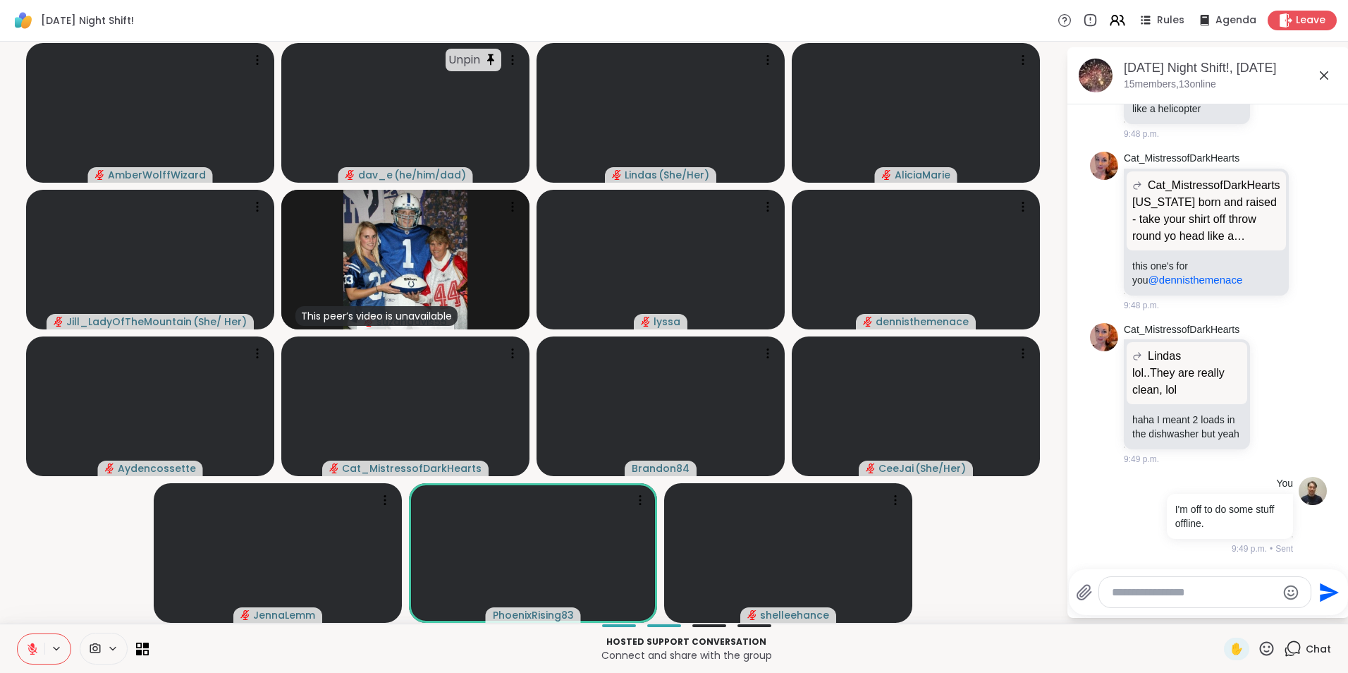
click at [116, 649] on icon at bounding box center [112, 648] width 11 height 12
click at [132, 612] on div "USB2.0 HD UVC WebCam" at bounding box center [86, 598] width 141 height 37
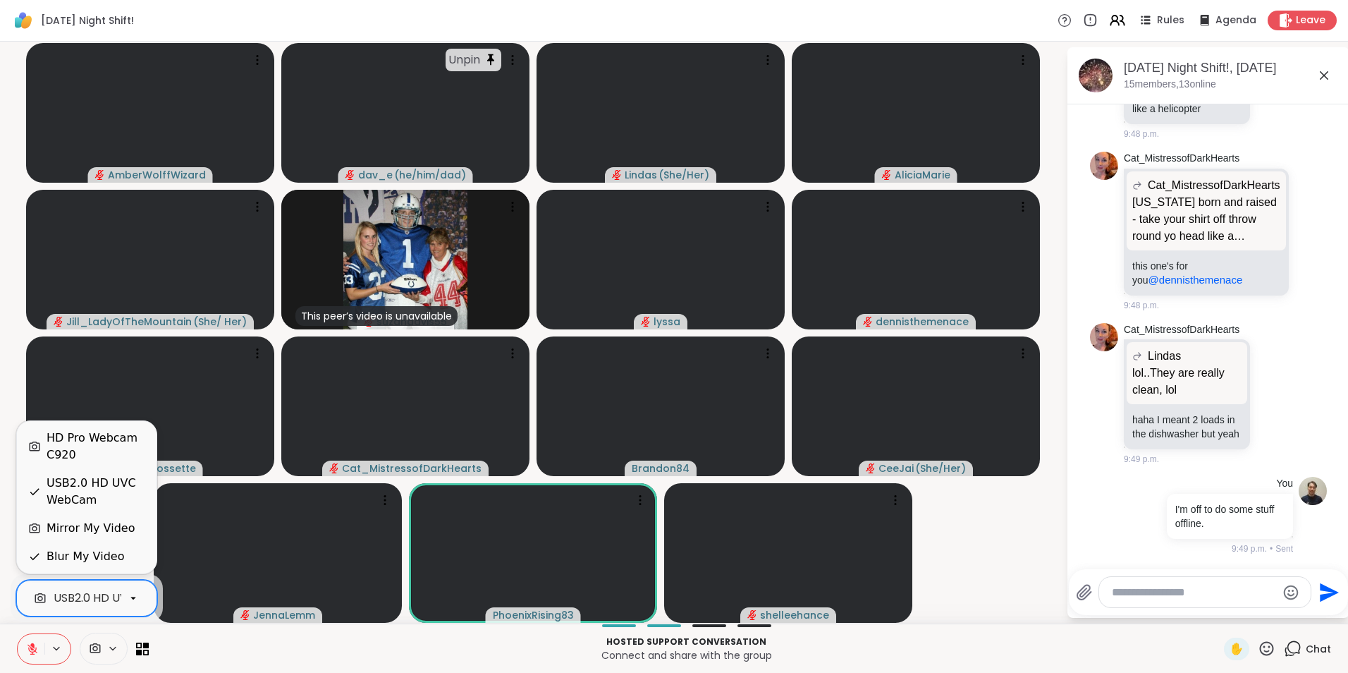
scroll to position [0, 49]
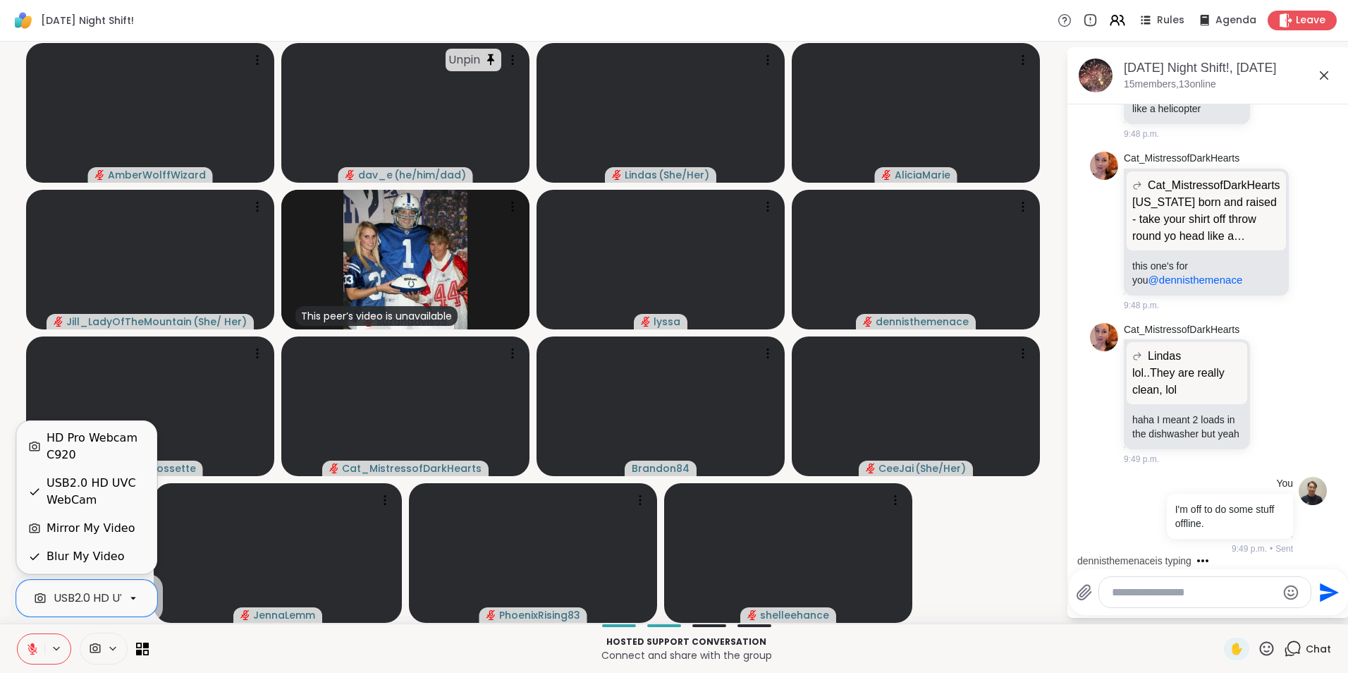
drag, startPoint x: 92, startPoint y: 450, endPoint x: 69, endPoint y: 440, distance: 24.6
click at [67, 441] on div "HD Pro Webcam C920" at bounding box center [96, 446] width 99 height 34
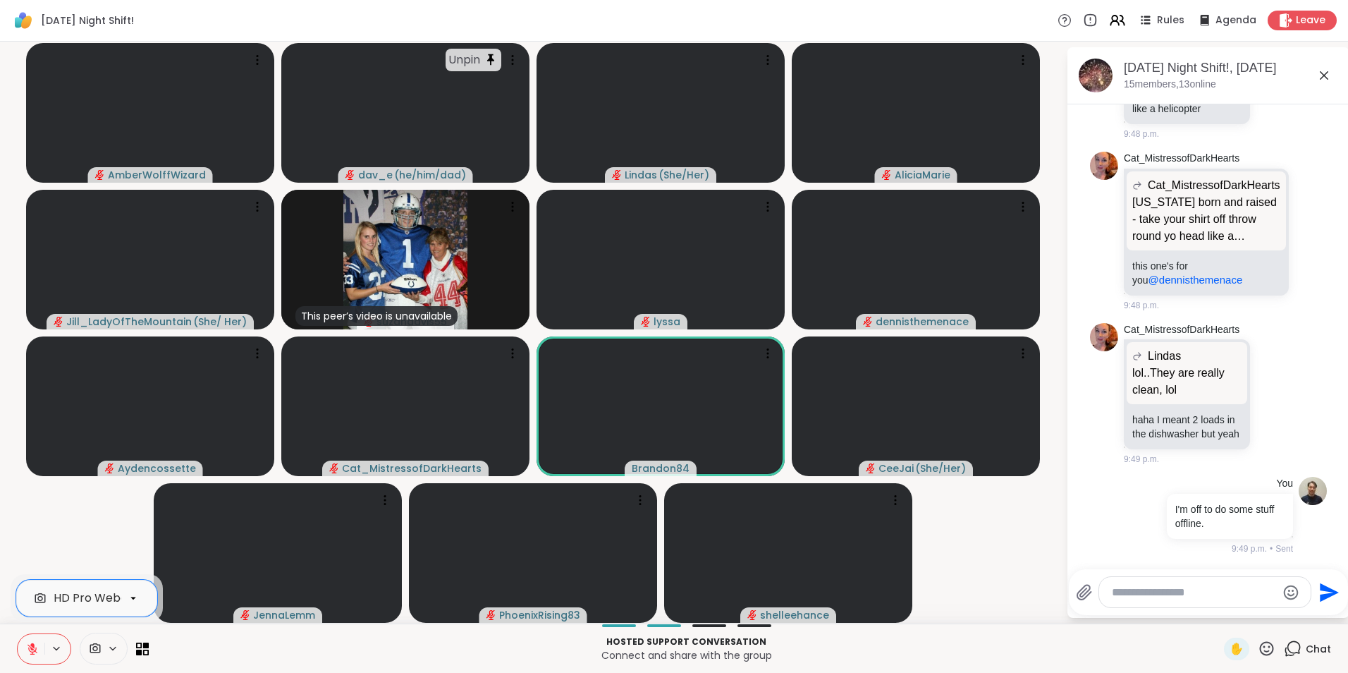
click at [1012, 564] on video-player-container "AmberWolffWizard Unpin dav_e ( he/him/dad ) Lindas ( She/Her ) AliciaMarie Jill…" at bounding box center [532, 332] width 1049 height 570
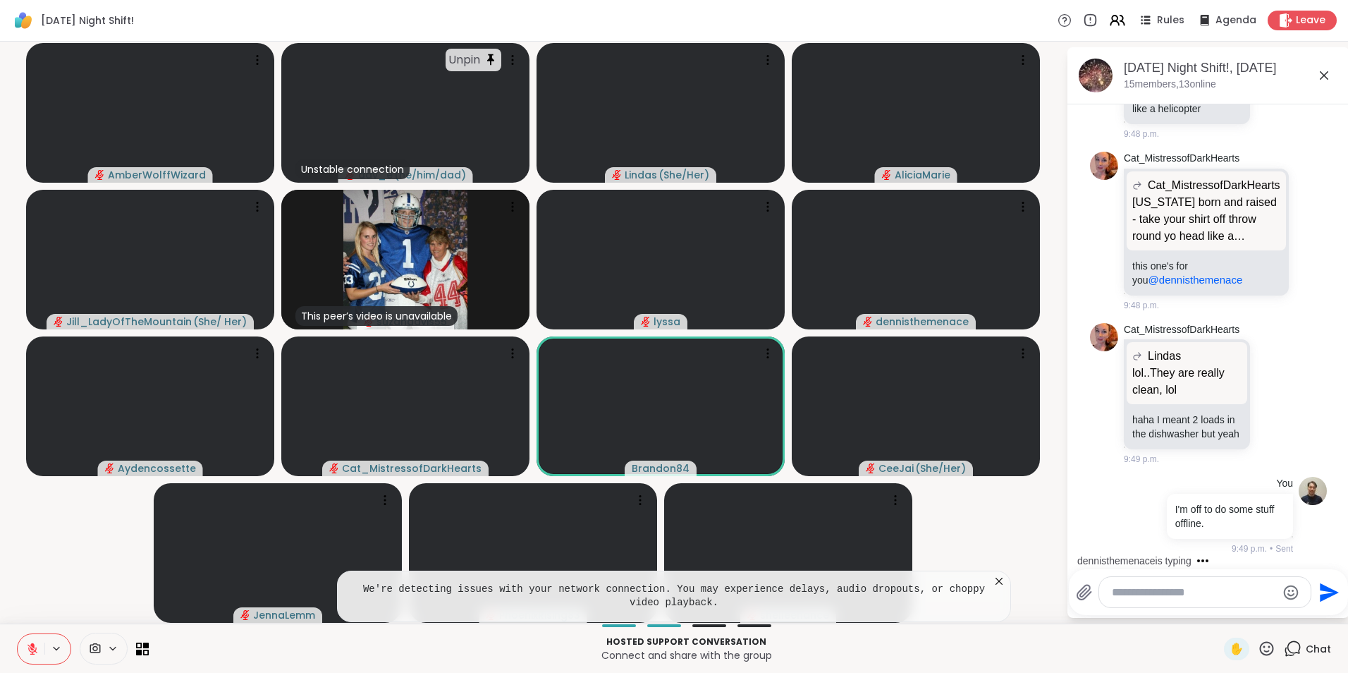
click at [1033, 638] on p "Hosted support conversation" at bounding box center [686, 641] width 1058 height 13
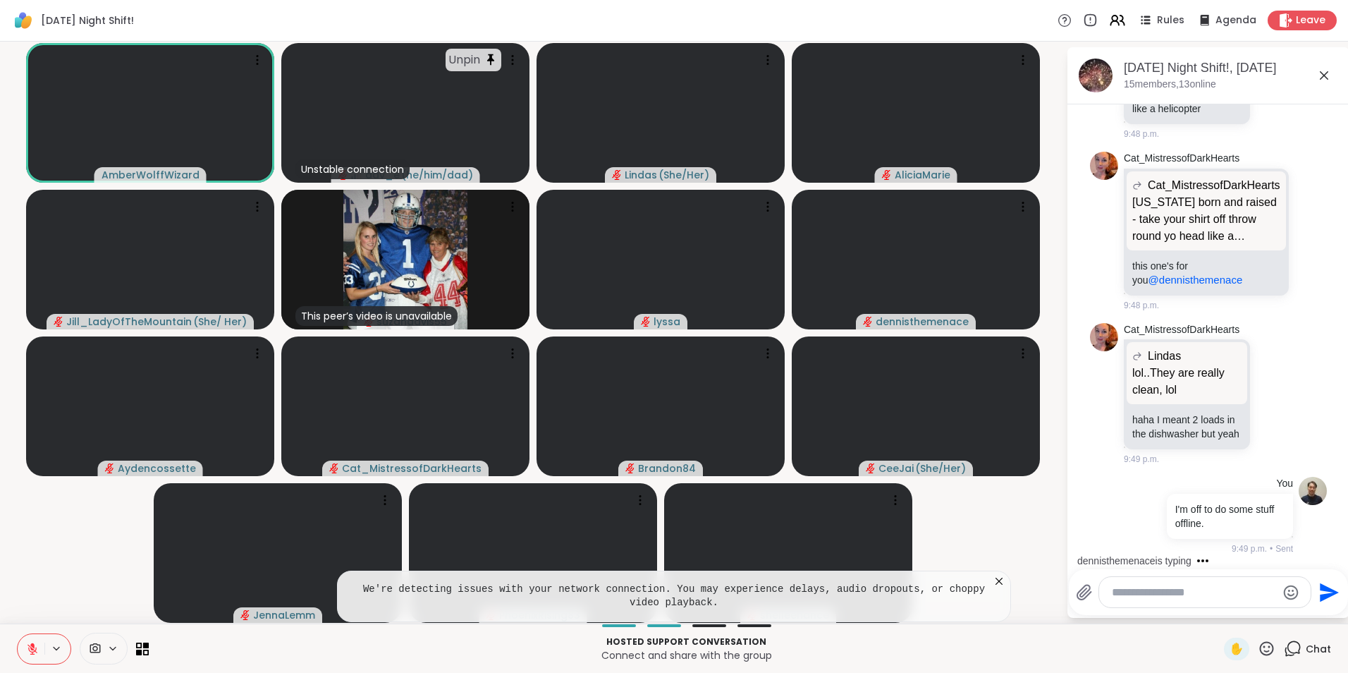
click at [1022, 527] on video-player-container "AmberWolffWizard Unpin Unstable connection dav_e ( he/him/dad ) Lindas ( She/He…" at bounding box center [532, 332] width 1049 height 570
click at [1005, 578] on icon at bounding box center [999, 581] width 14 height 14
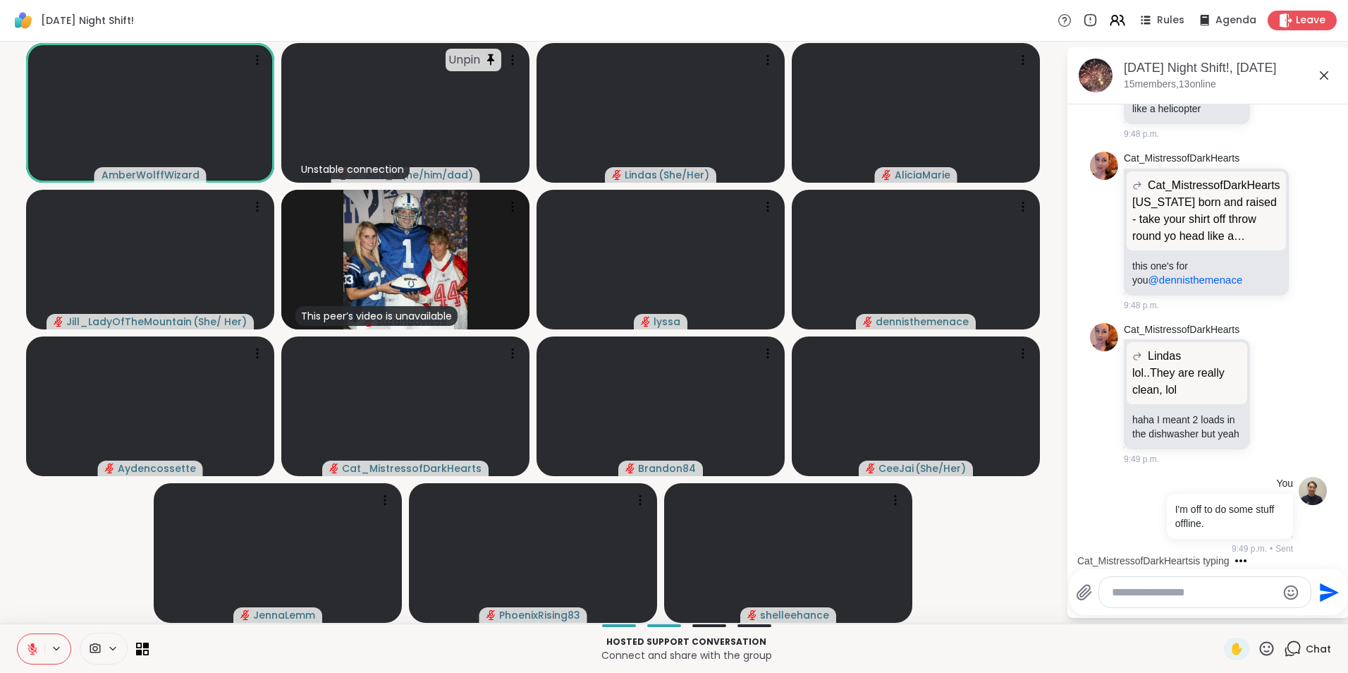
click at [1236, 594] on textarea "Type your message" at bounding box center [1194, 592] width 164 height 14
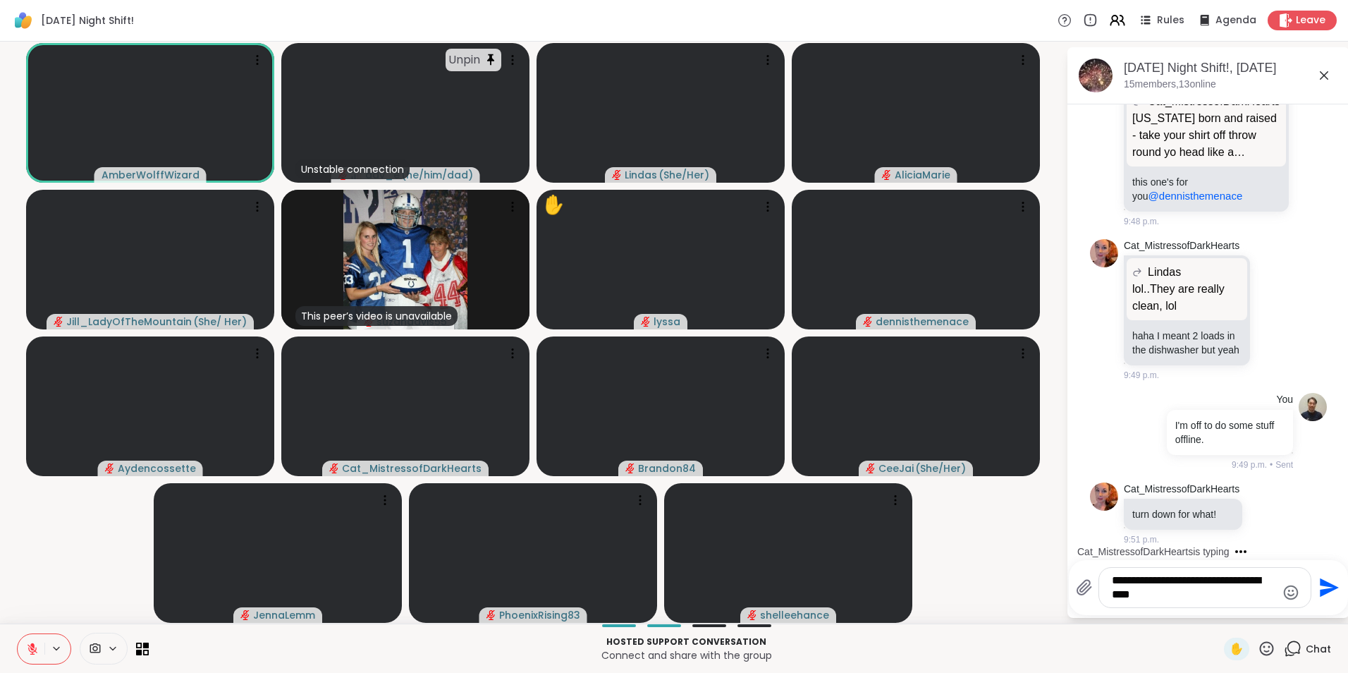
scroll to position [2863, 0]
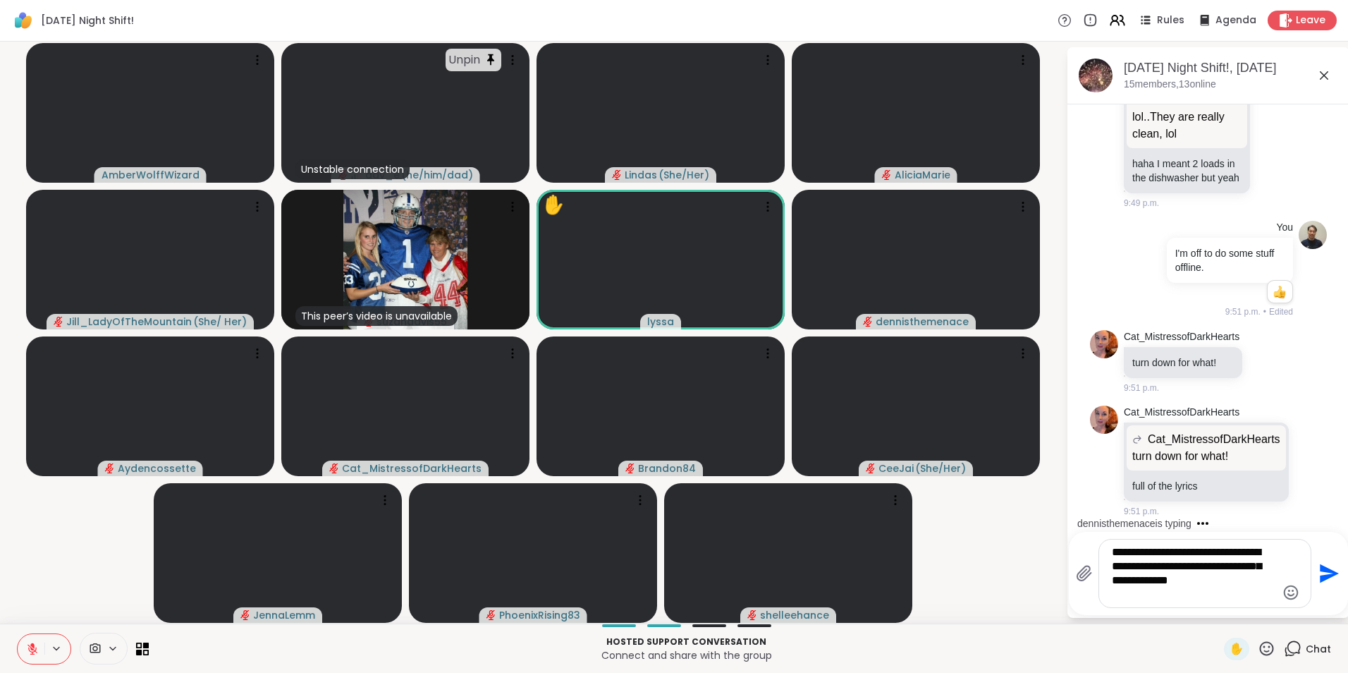
type textarea "**********"
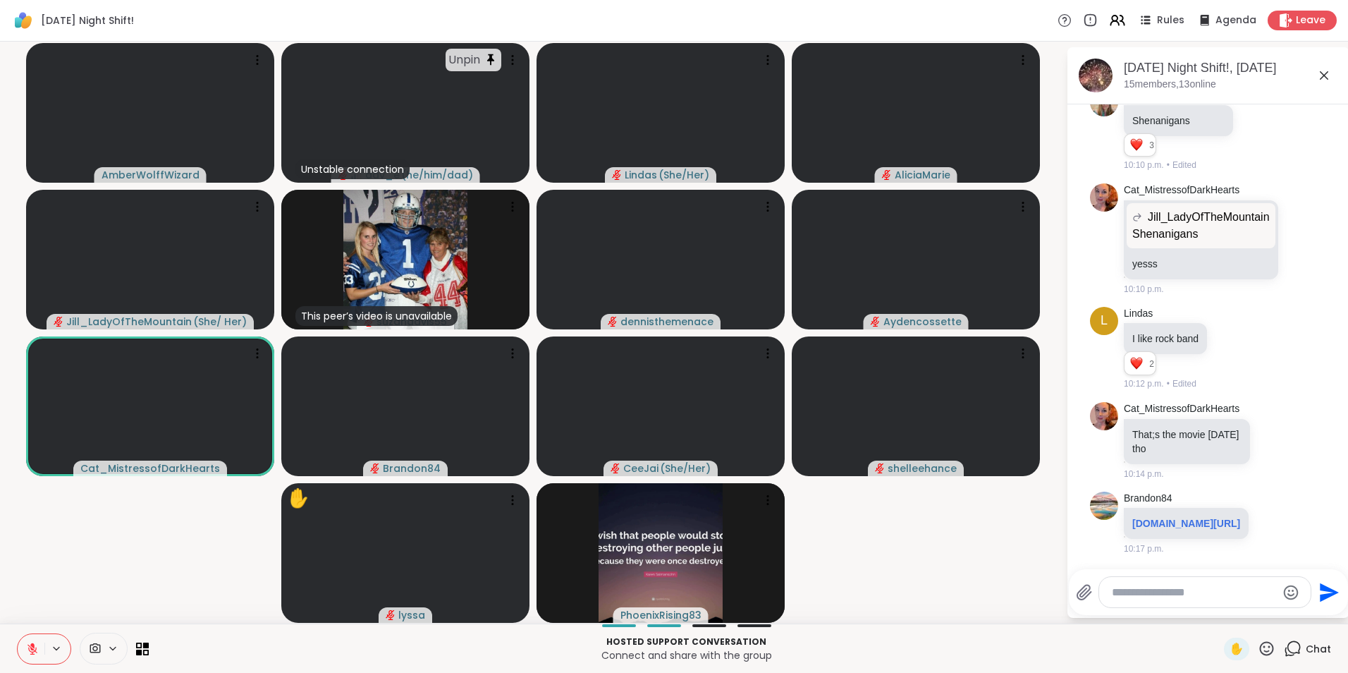
scroll to position [5680, 0]
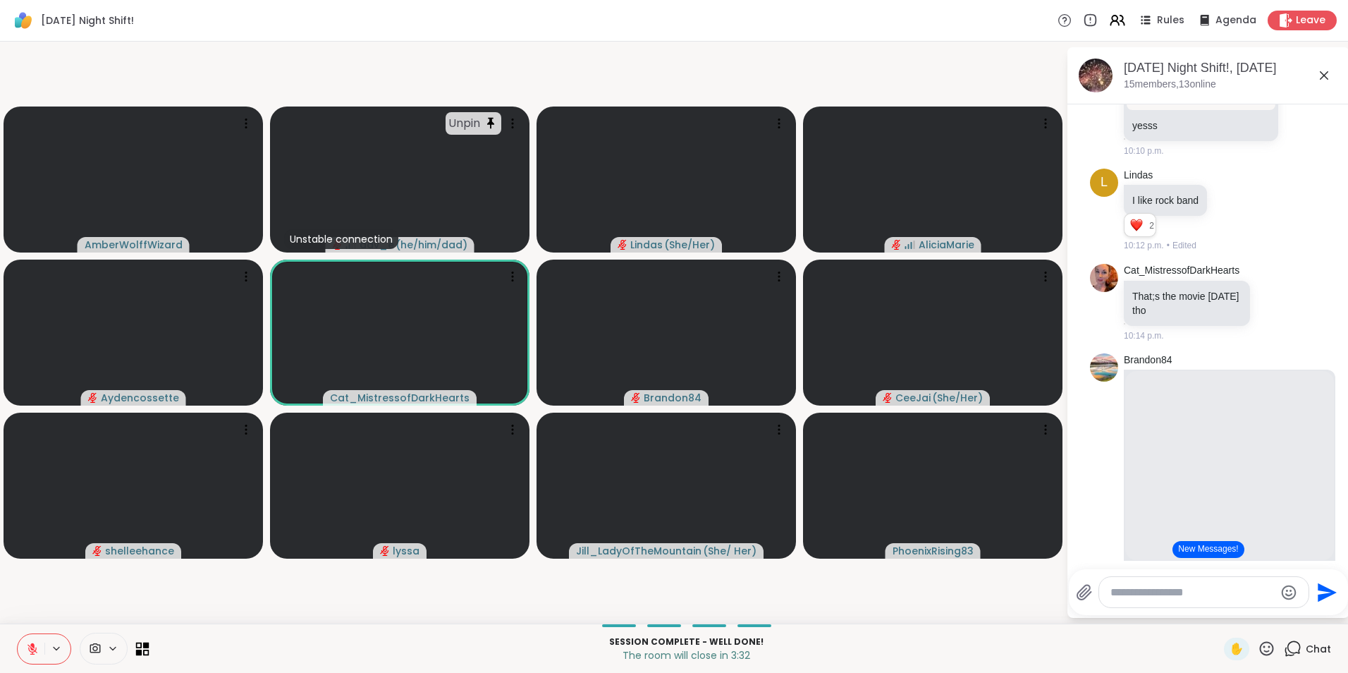
click at [151, 638] on div "Session Complete - well done! The room will close in 3:32 ✋ Chat" at bounding box center [674, 647] width 1348 height 49
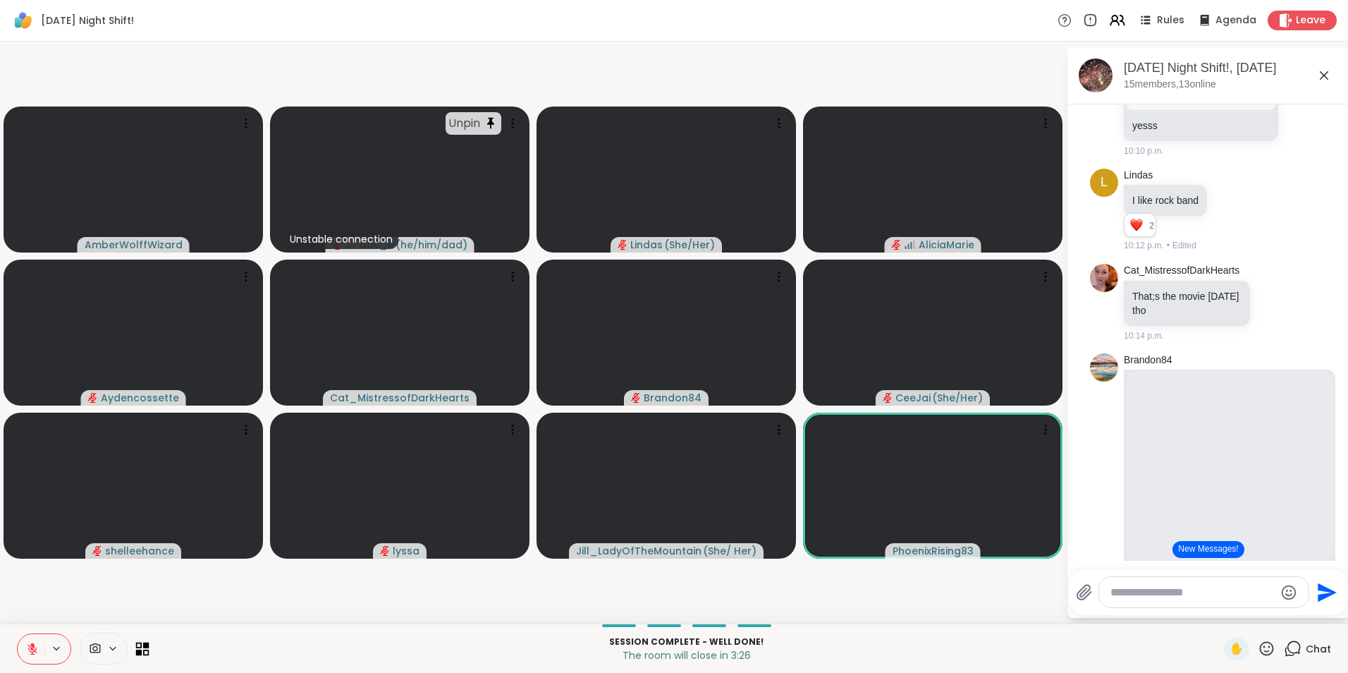
click at [142, 650] on icon at bounding box center [139, 652] width 6 height 6
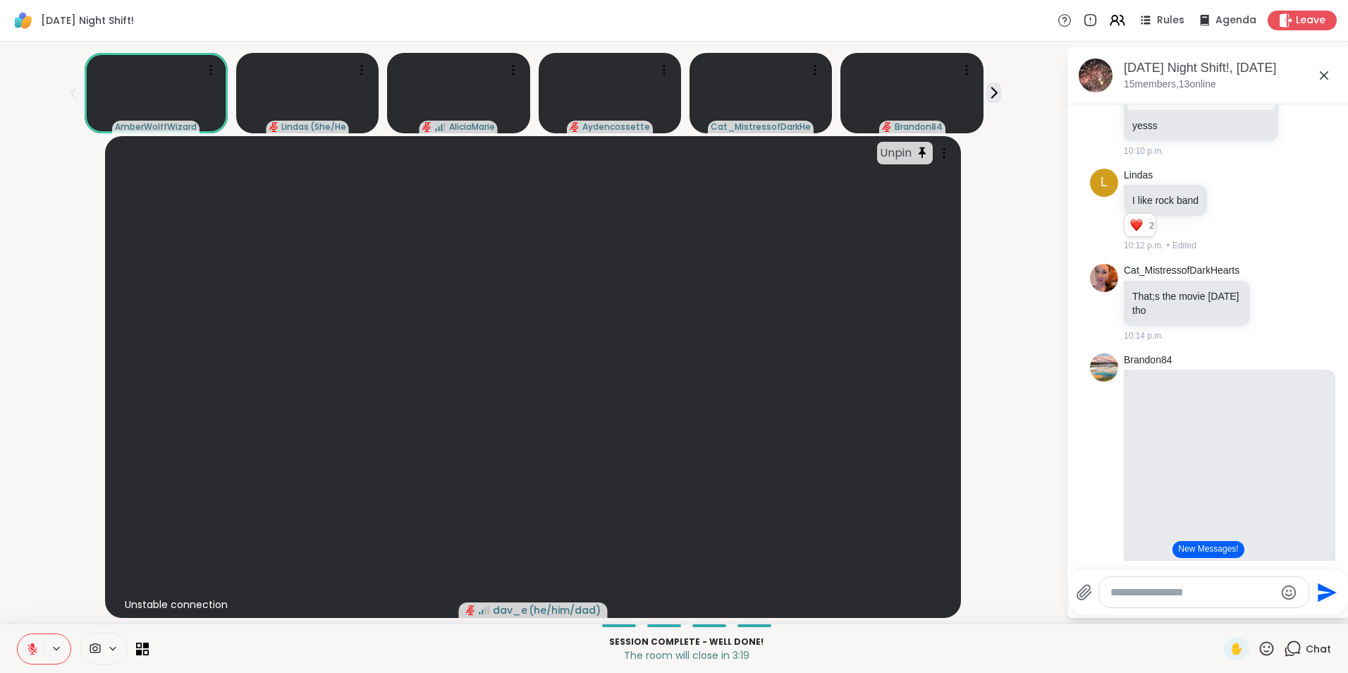
click at [114, 651] on icon at bounding box center [112, 648] width 11 height 12
click at [140, 648] on icon at bounding box center [139, 645] width 6 height 6
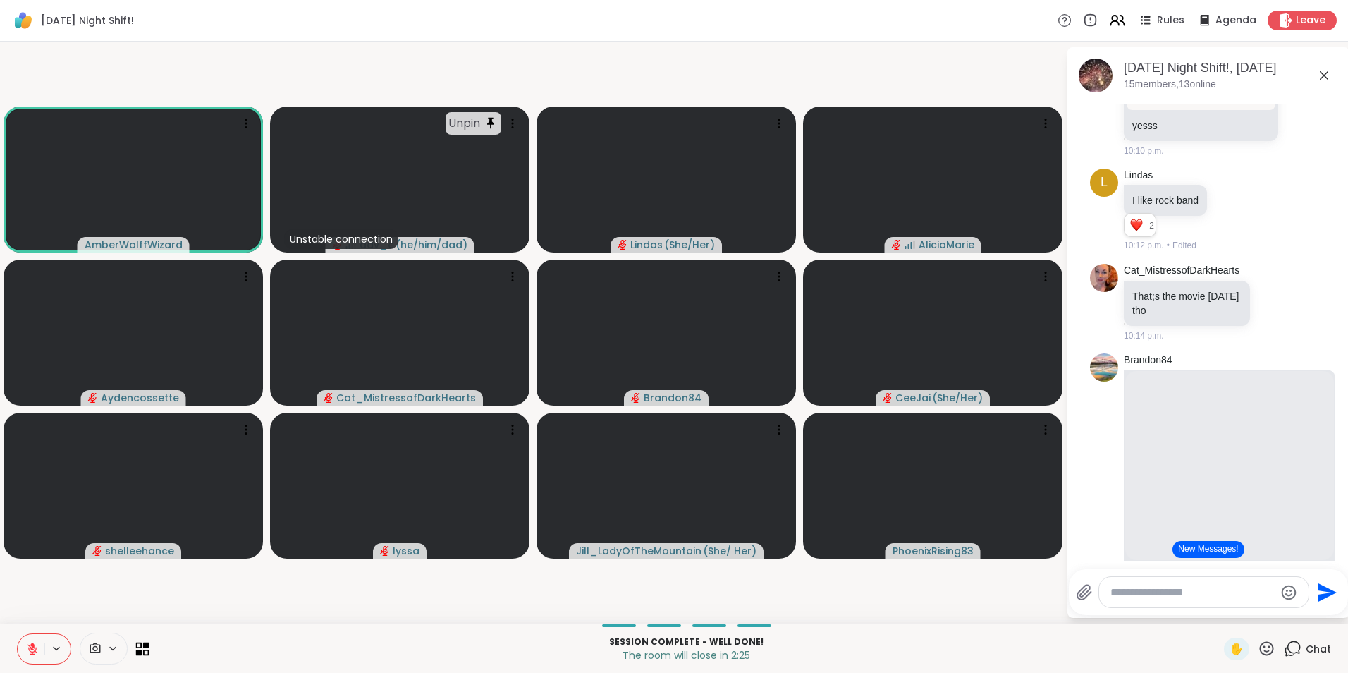
click at [140, 645] on icon at bounding box center [142, 648] width 13 height 13
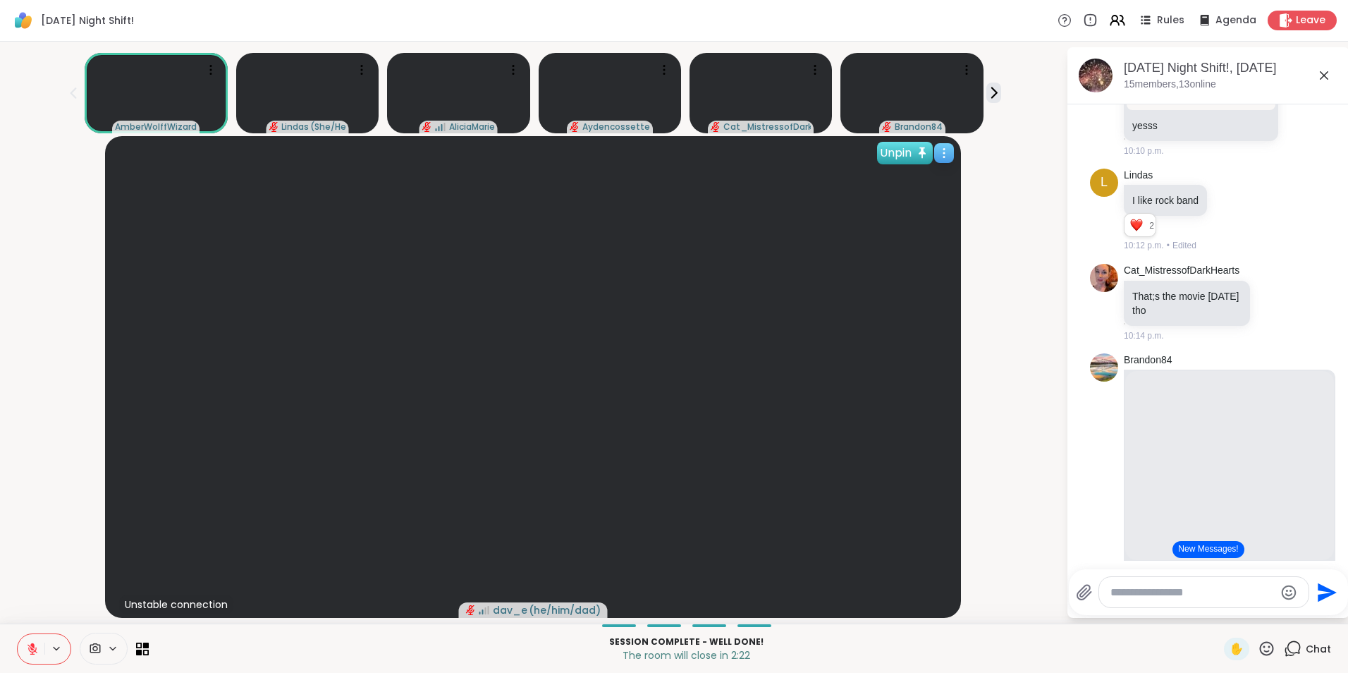
click at [888, 152] on div "Unpin" at bounding box center [905, 153] width 56 height 23
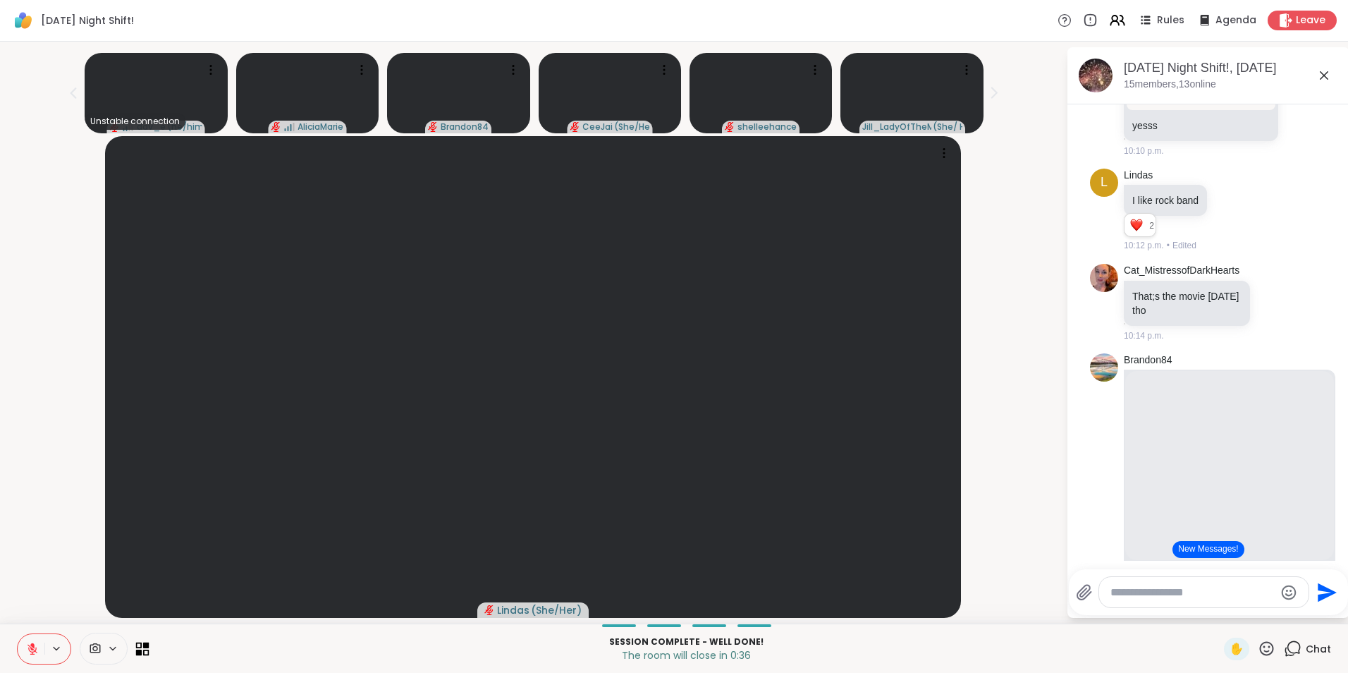
click at [141, 650] on icon at bounding box center [139, 652] width 6 height 6
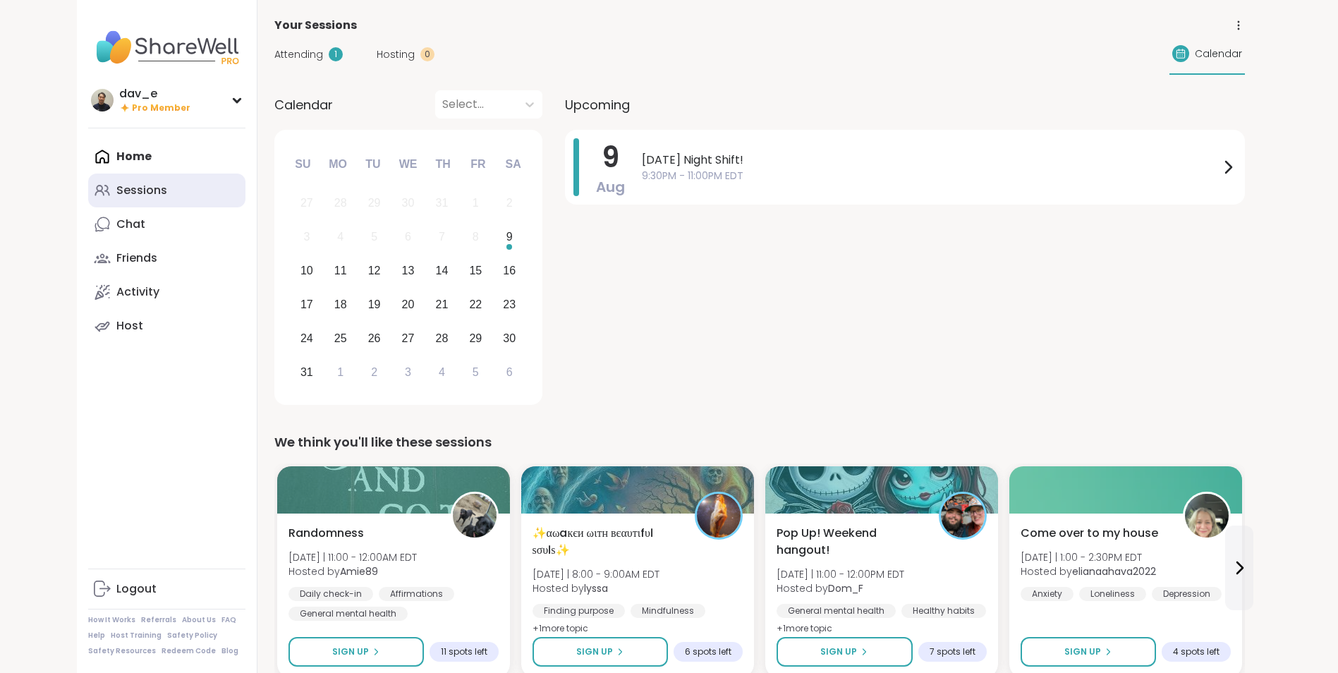
click at [131, 188] on div "Sessions" at bounding box center [141, 191] width 51 height 16
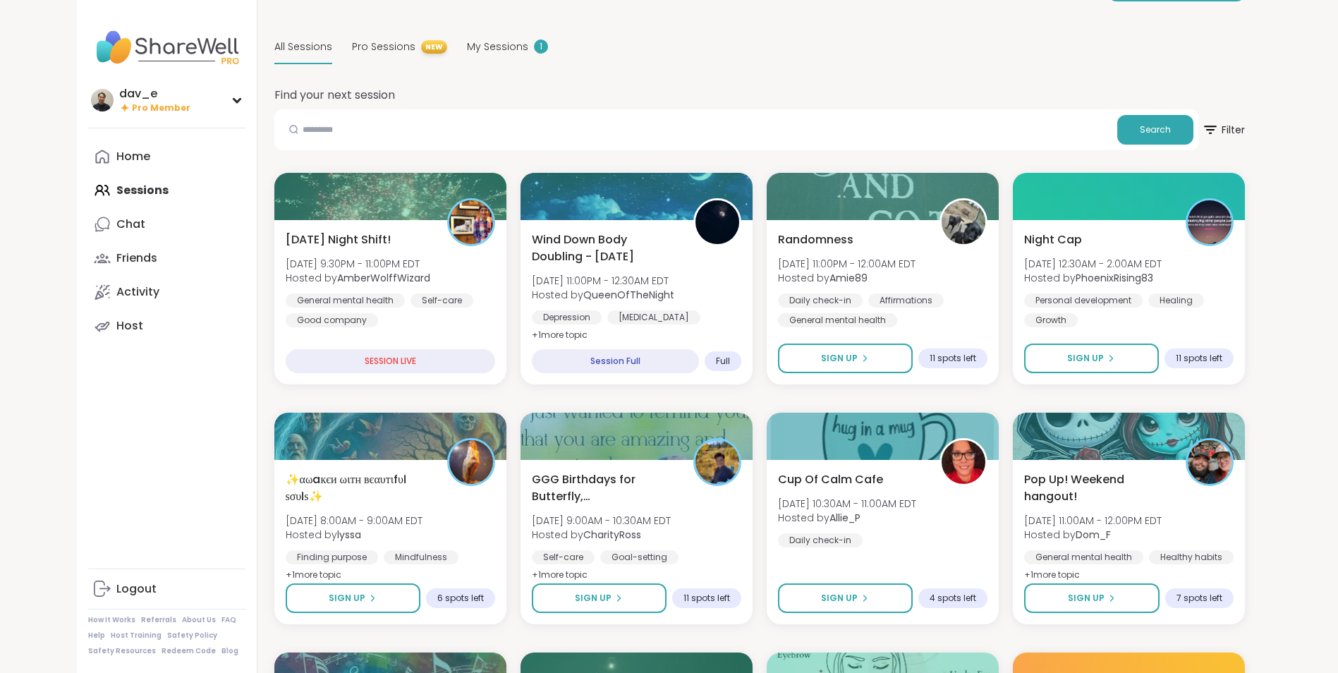
scroll to position [71, 0]
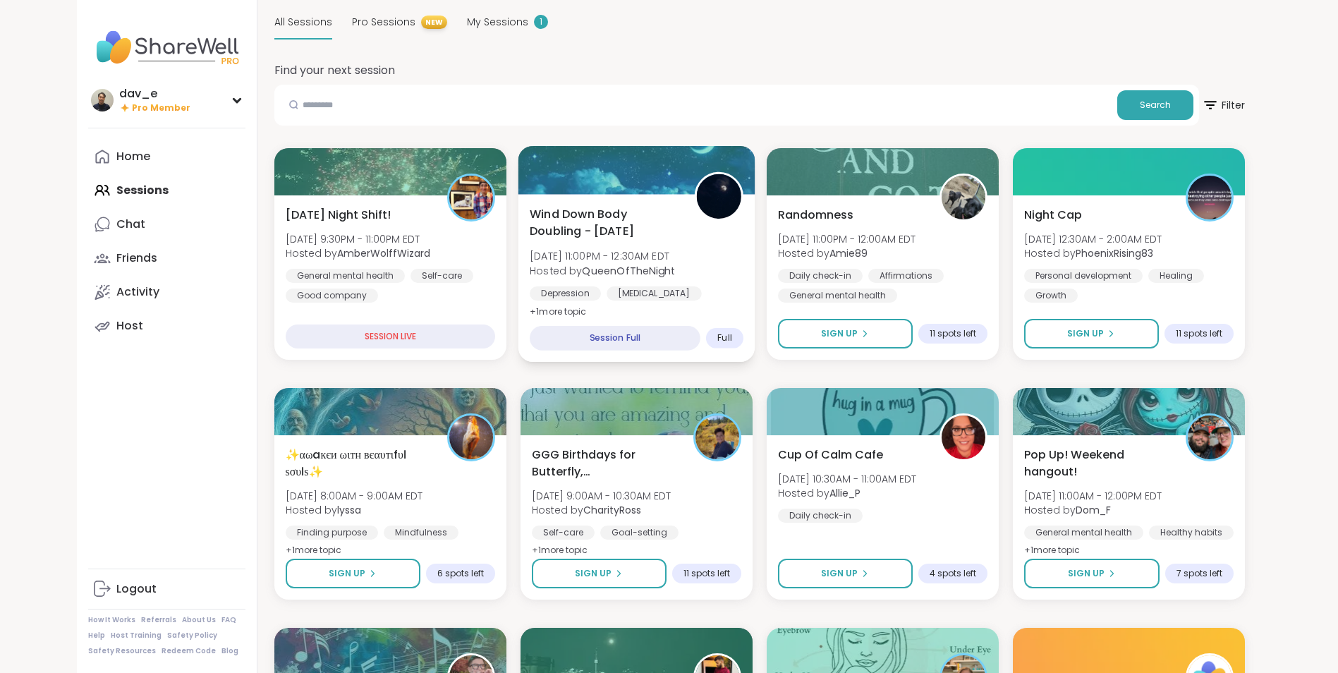
click at [709, 283] on div "Wind Down Body Doubling - Saturday Sat, Aug 09 | 11:00PM - 12:30AM EDT Hosted b…" at bounding box center [637, 262] width 214 height 115
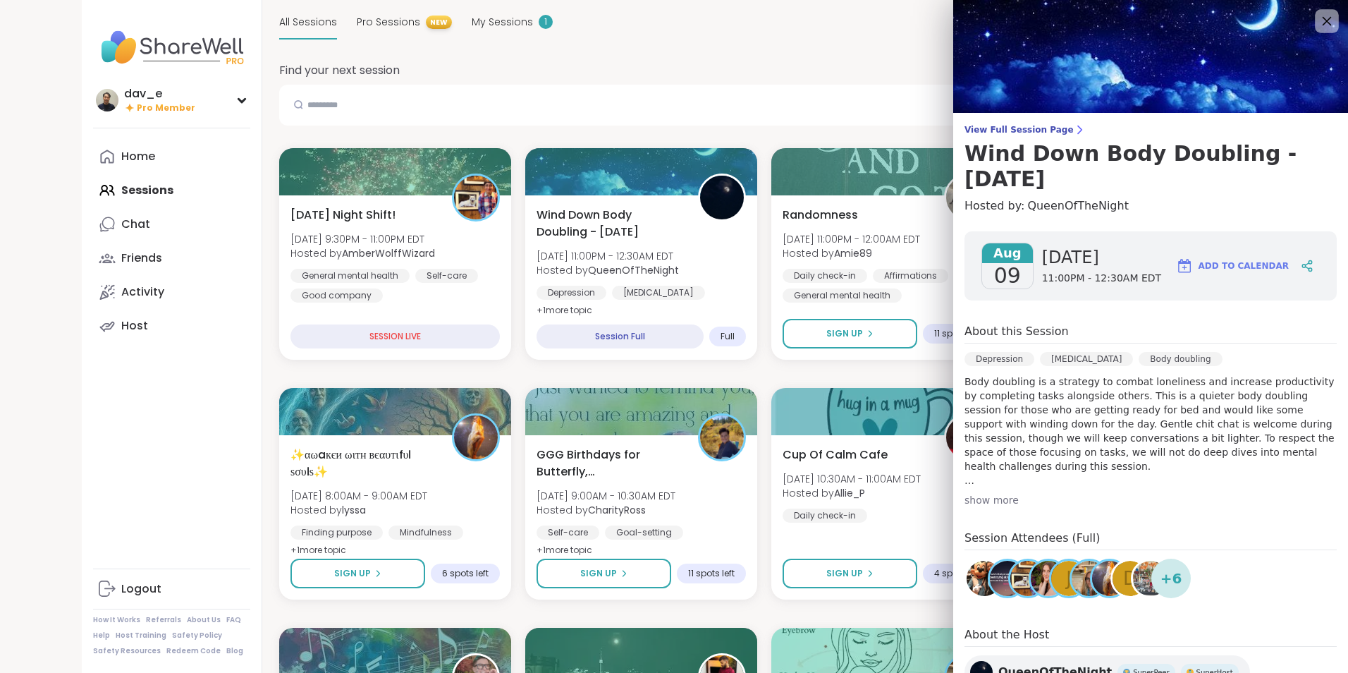
click at [1318, 30] on icon at bounding box center [1327, 21] width 18 height 18
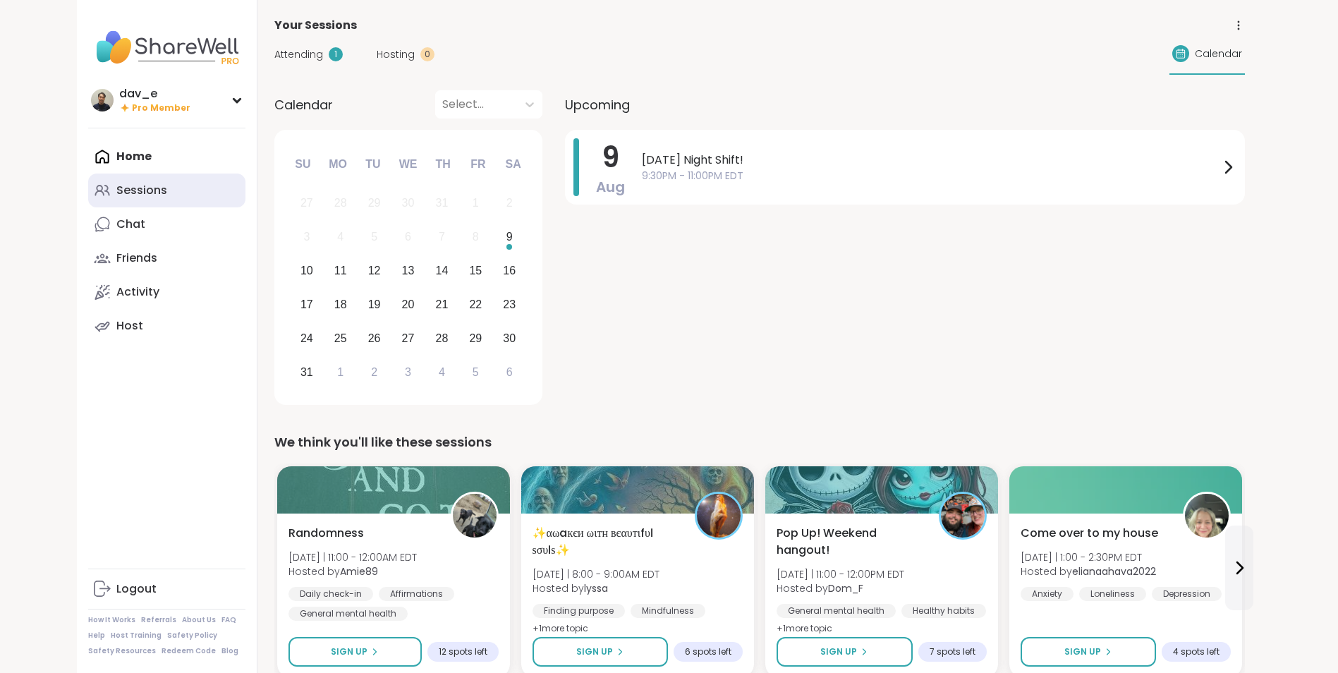
click at [173, 192] on link "Sessions" at bounding box center [166, 190] width 157 height 34
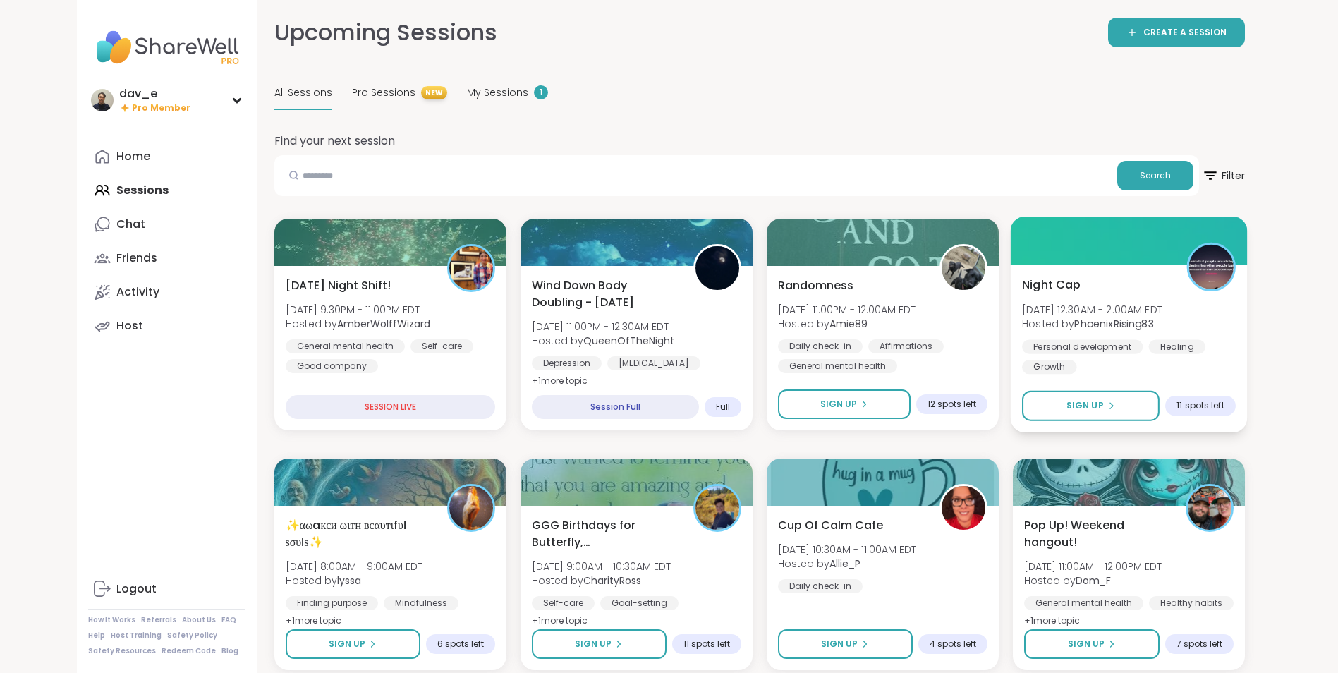
click at [1054, 290] on span "Night Cap" at bounding box center [1051, 284] width 59 height 17
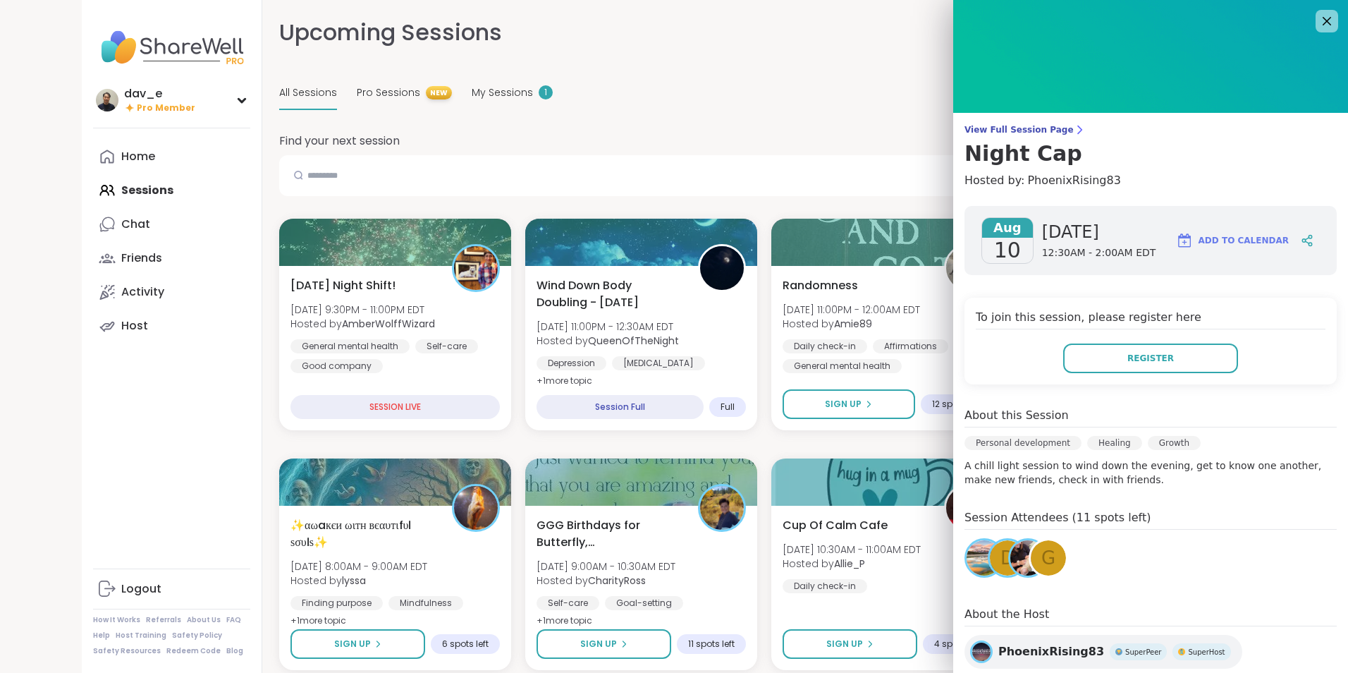
click at [1010, 556] on img at bounding box center [1027, 557] width 35 height 35
click at [1318, 16] on icon at bounding box center [1327, 21] width 18 height 18
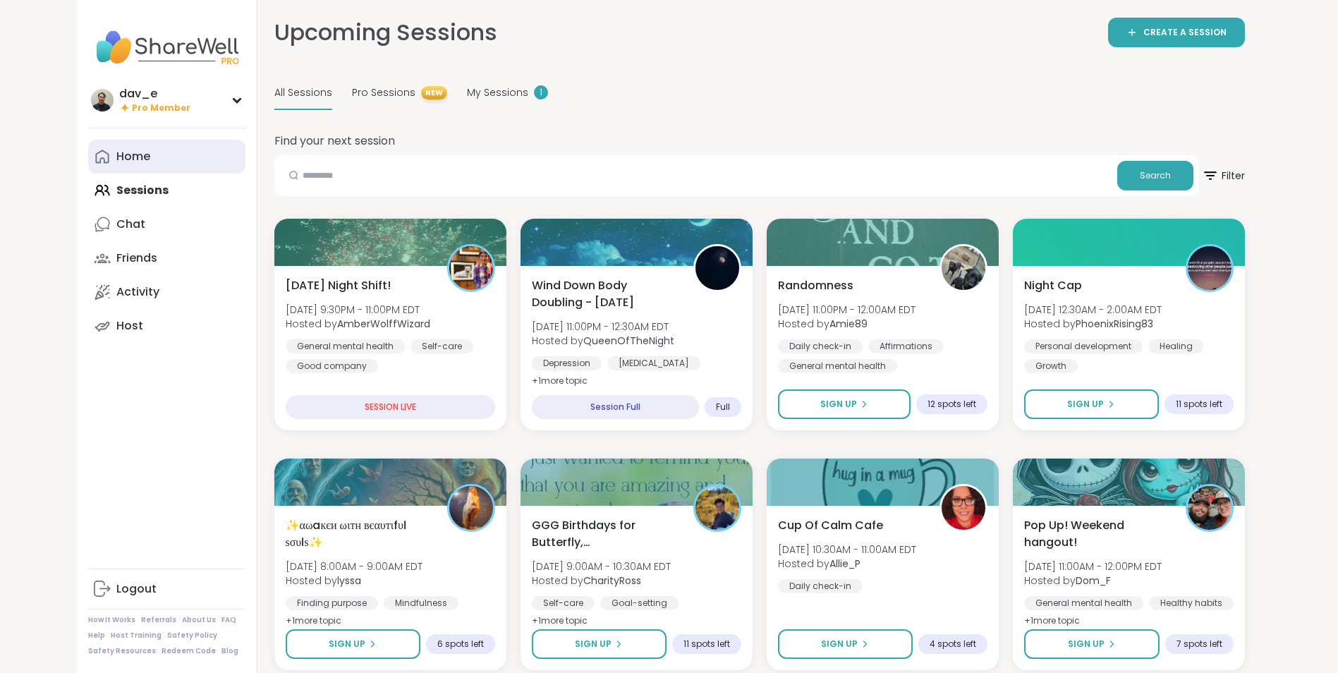
click at [147, 145] on link "Home" at bounding box center [166, 157] width 157 height 34
